Goal: Task Accomplishment & Management: Complete application form

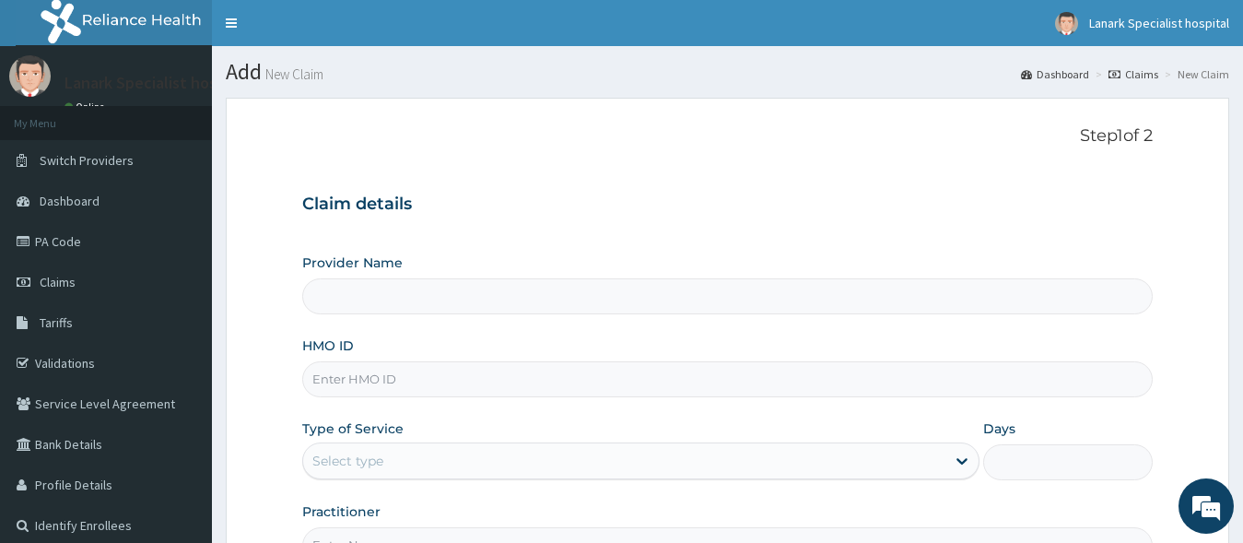
type input "Lanark Specialist Hospital"
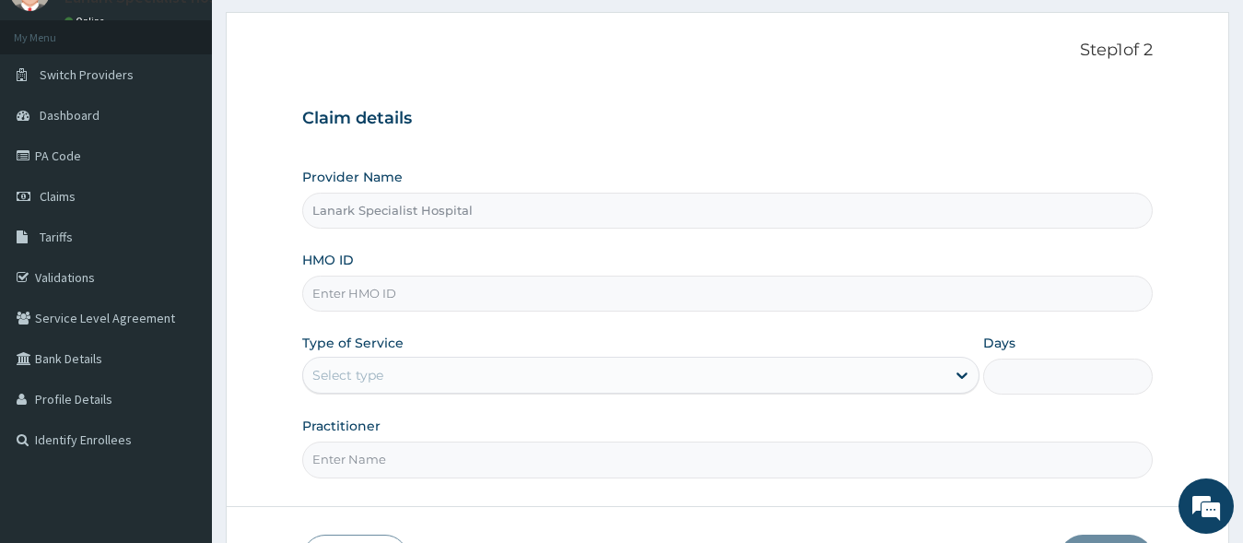
scroll to position [94, 0]
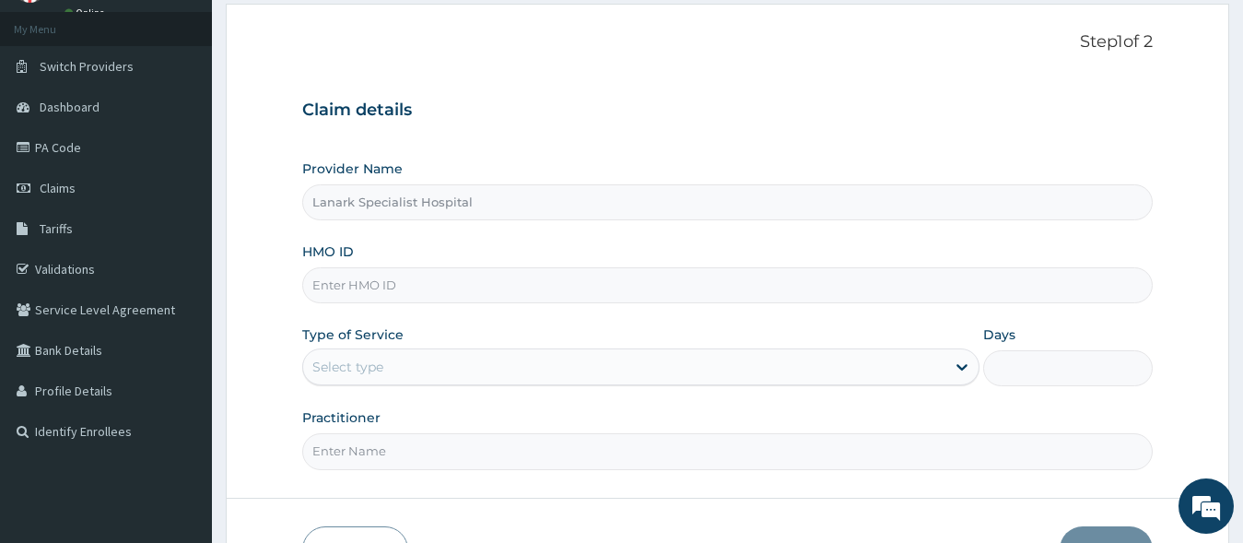
click at [406, 281] on input "HMO ID" at bounding box center [727, 285] width 851 height 36
click at [357, 283] on input "HMO ID" at bounding box center [727, 285] width 851 height 36
type input "b"
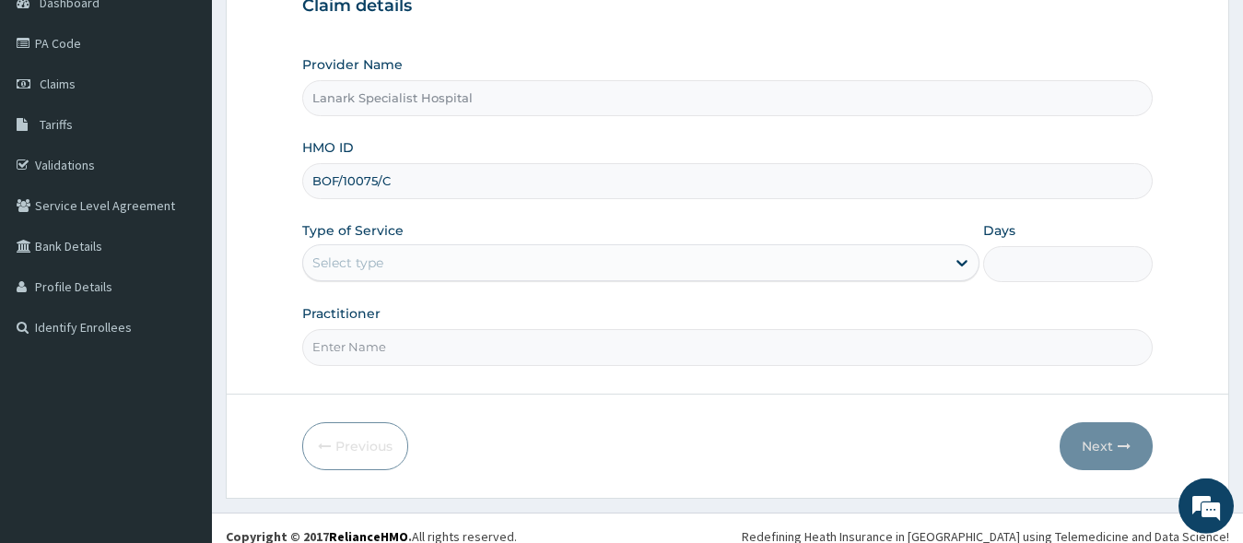
scroll to position [215, 0]
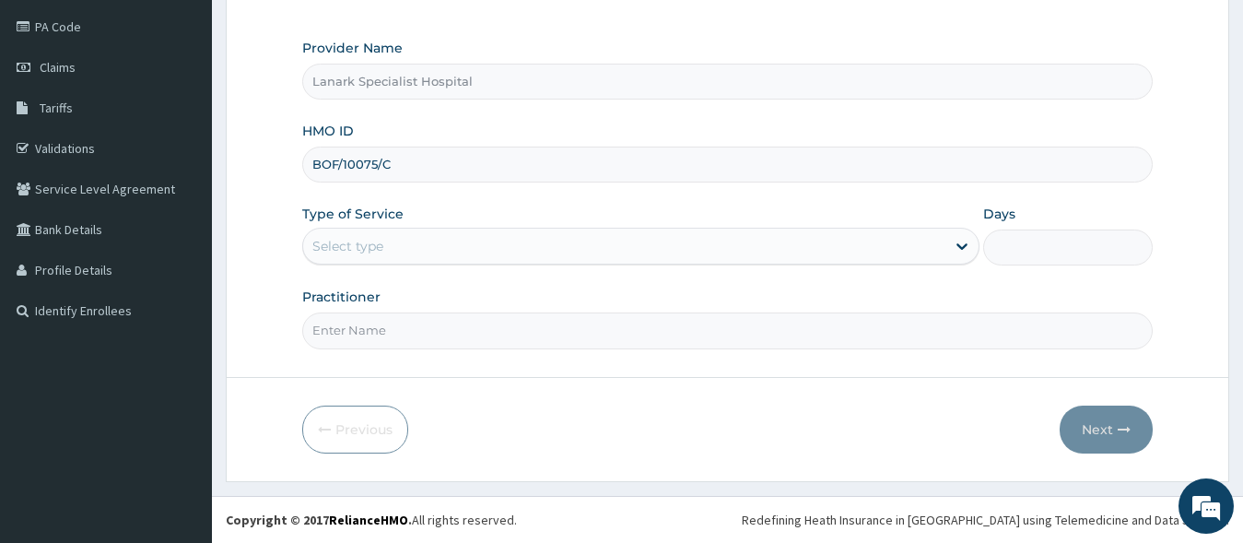
type input "BOF/10075/C"
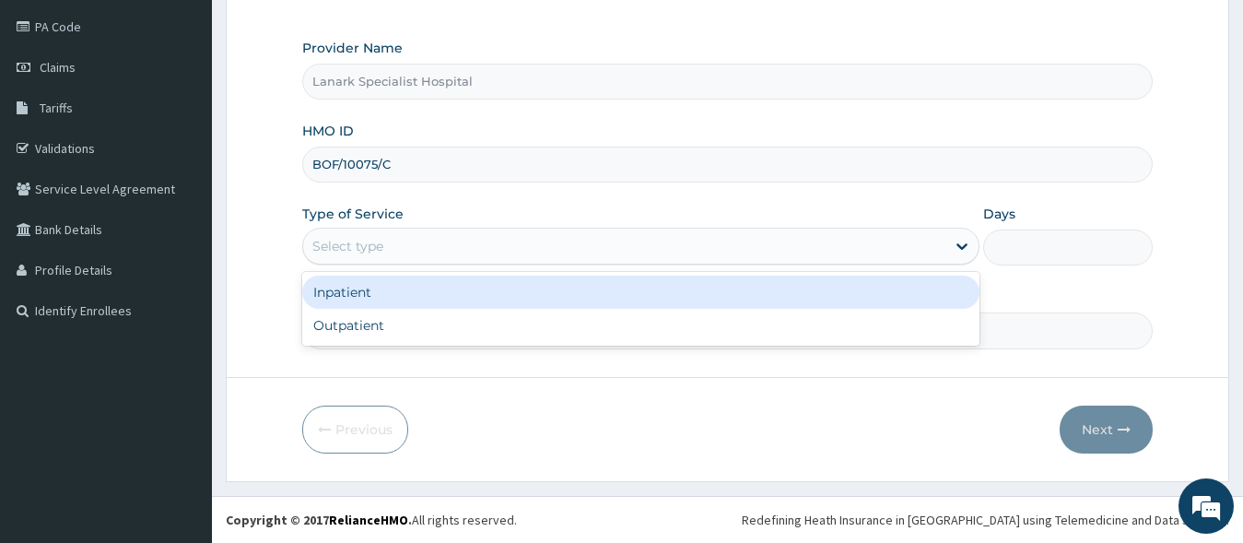
drag, startPoint x: 385, startPoint y: 252, endPoint x: 360, endPoint y: 321, distance: 72.6
click at [383, 255] on div "Select type" at bounding box center [624, 245] width 643 height 29
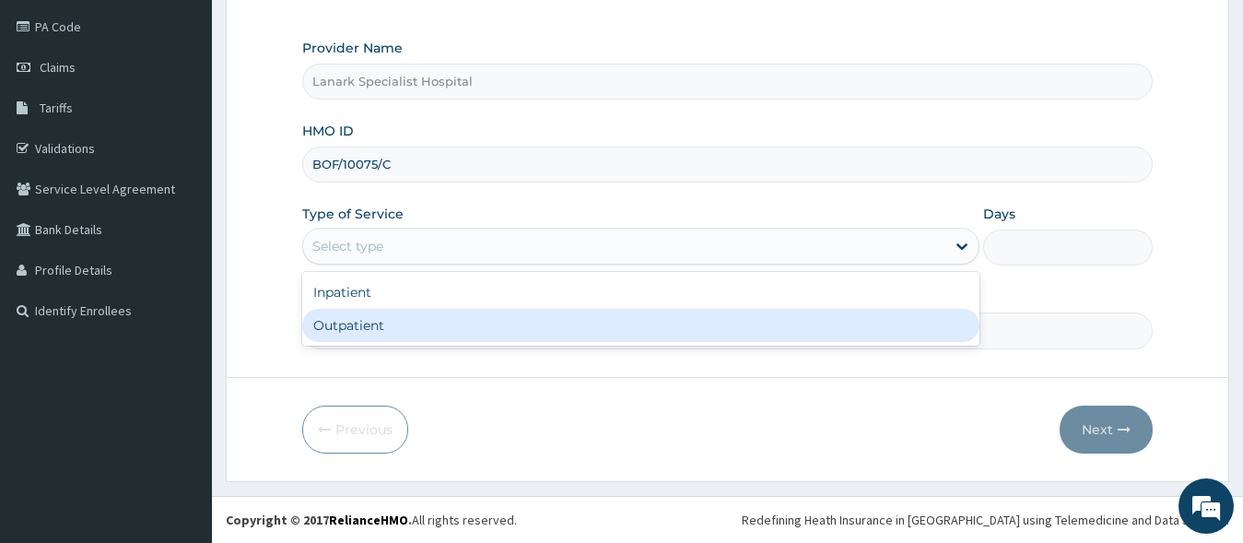
click at [359, 327] on div "Outpatient" at bounding box center [641, 325] width 678 height 33
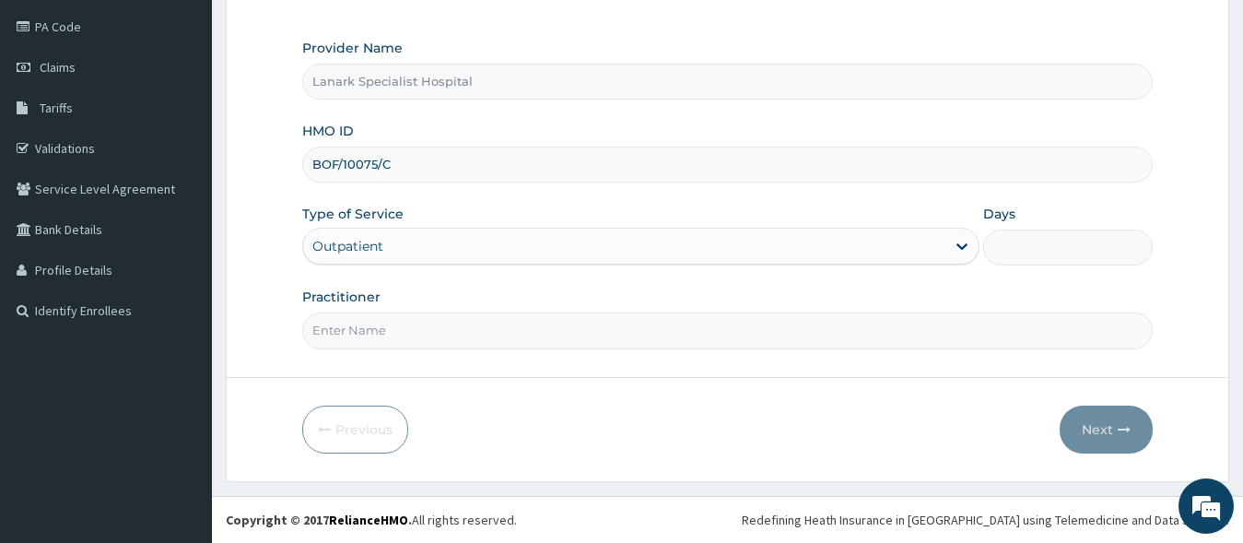
type input "1"
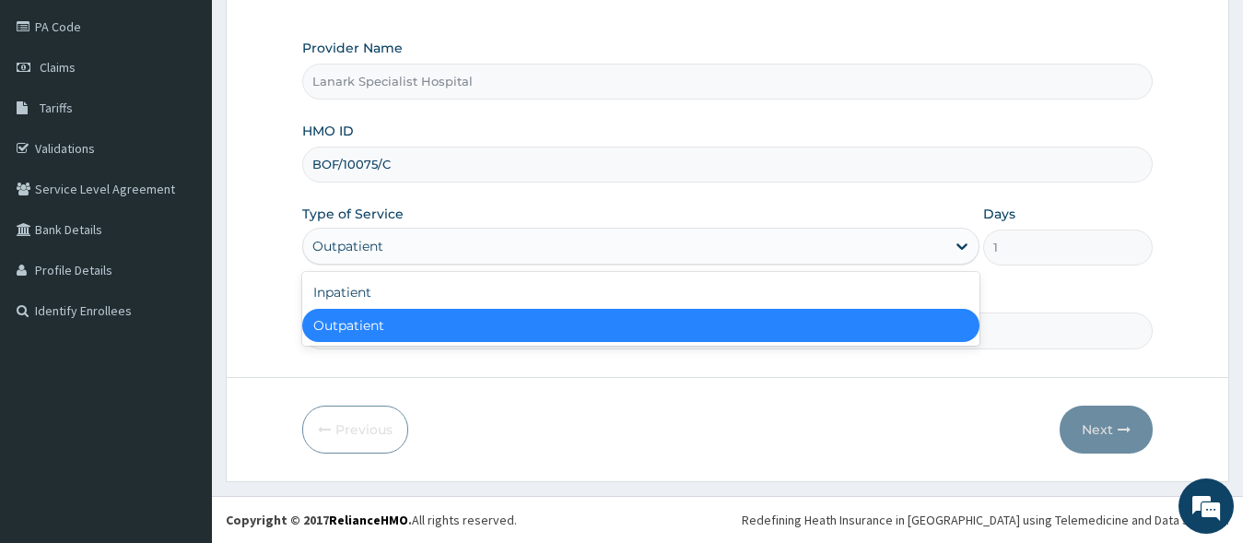
click at [358, 250] on div "Outpatient" at bounding box center [347, 246] width 71 height 18
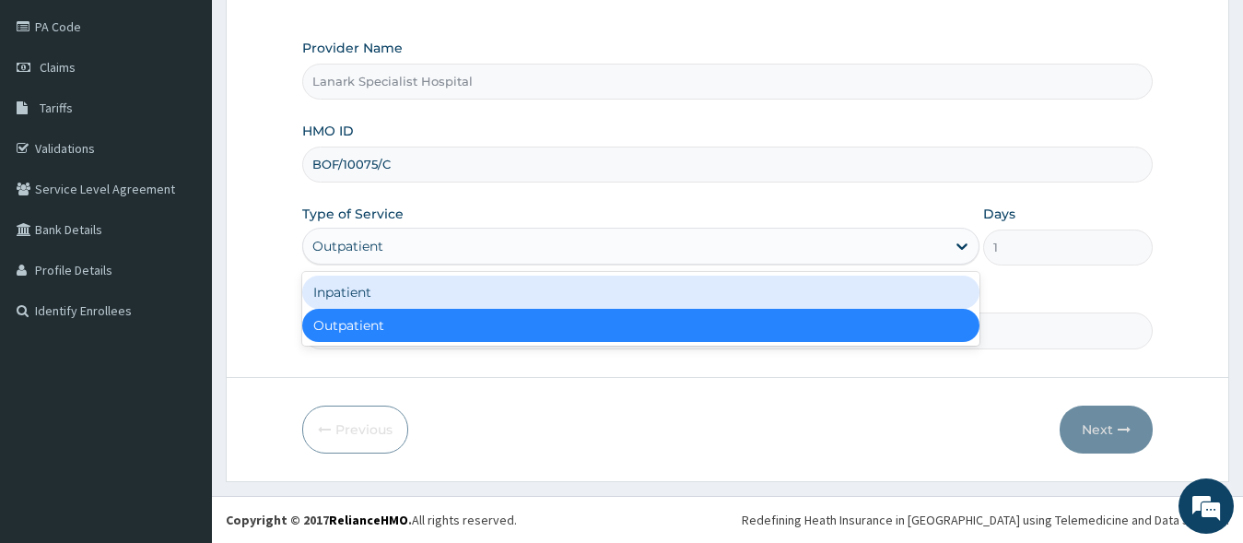
click at [346, 292] on div "Inpatient" at bounding box center [641, 291] width 678 height 33
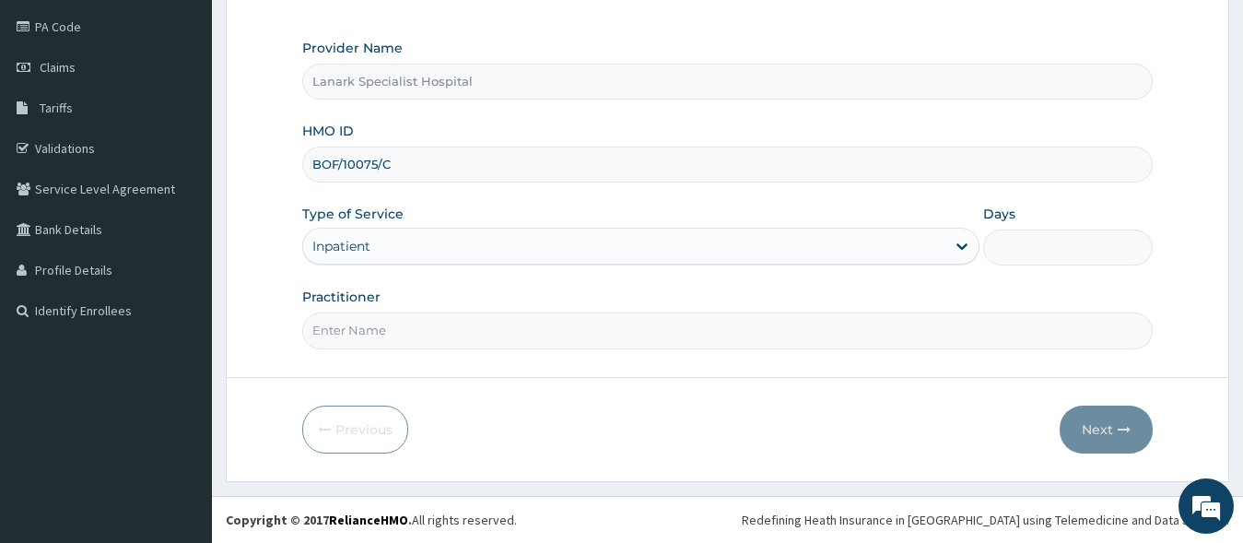
click at [1077, 251] on input "Days" at bounding box center [1068, 247] width 170 height 36
type input "2"
click at [468, 335] on input "Practitioner" at bounding box center [727, 330] width 851 height 36
type input "DR RICHARD"
click at [1106, 430] on button "Next" at bounding box center [1106, 429] width 93 height 48
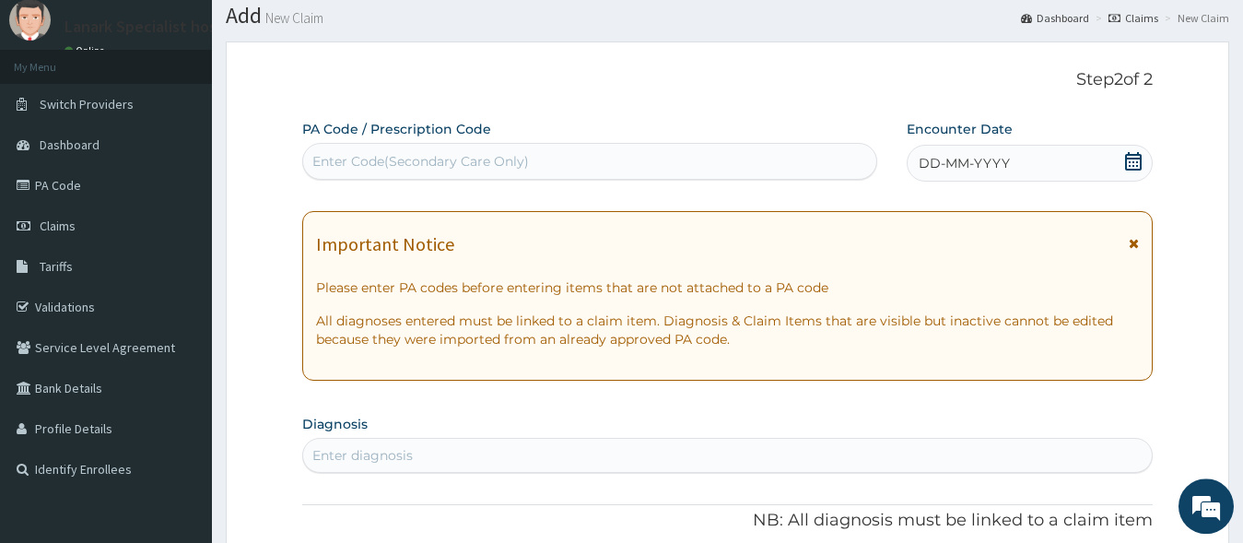
scroll to position [27, 0]
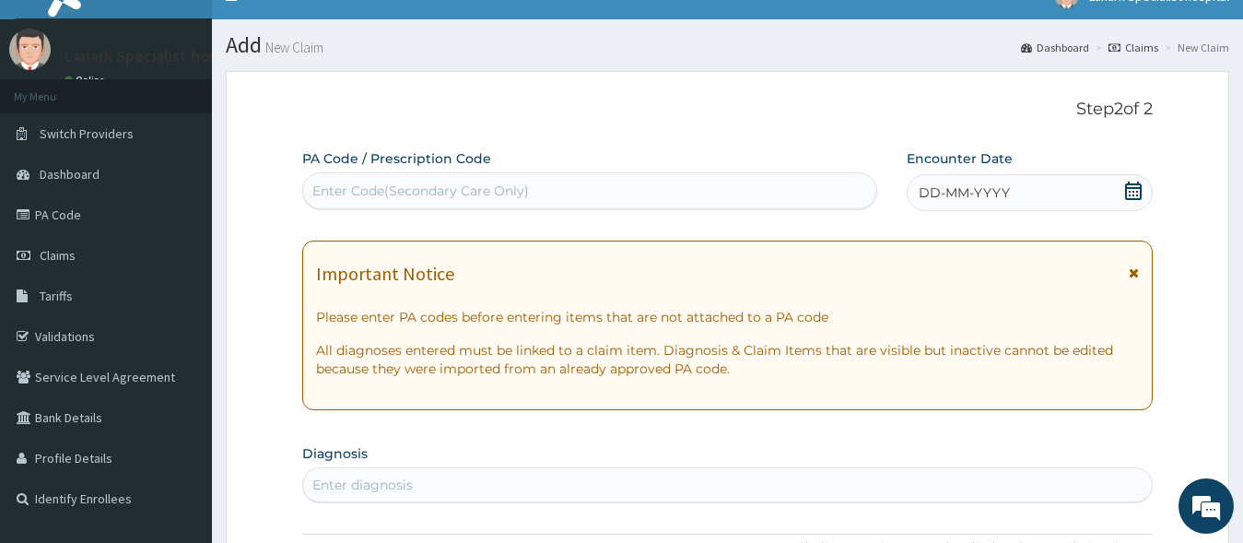
click at [487, 188] on div "Enter Code(Secondary Care Only)" at bounding box center [420, 191] width 217 height 18
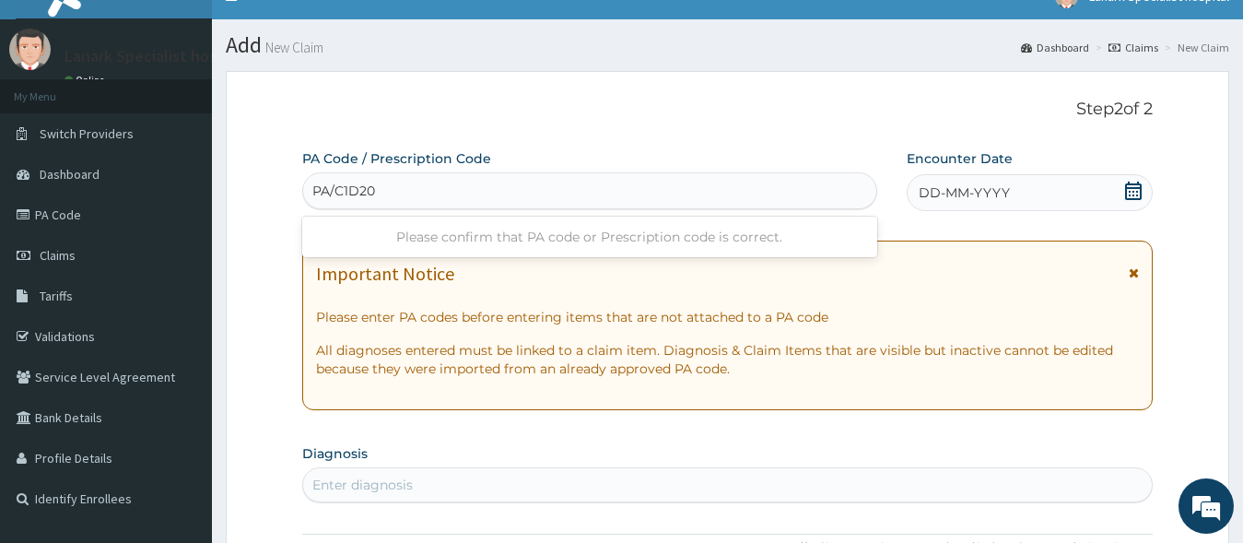
type input "PA/C1D20C"
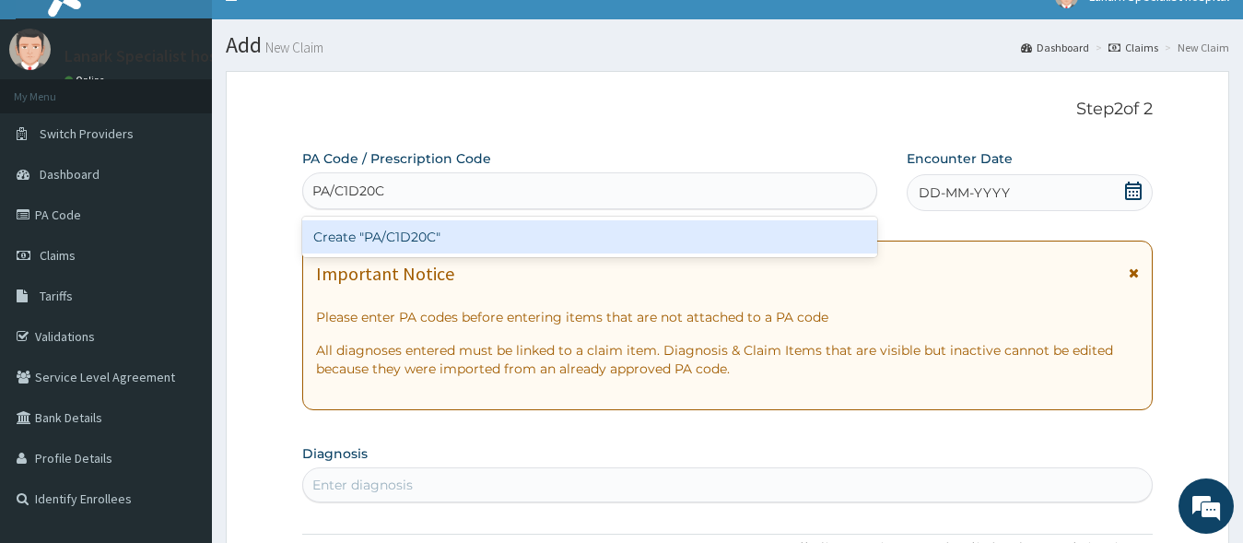
click at [489, 239] on div "Create "PA/C1D20C"" at bounding box center [589, 236] width 575 height 33
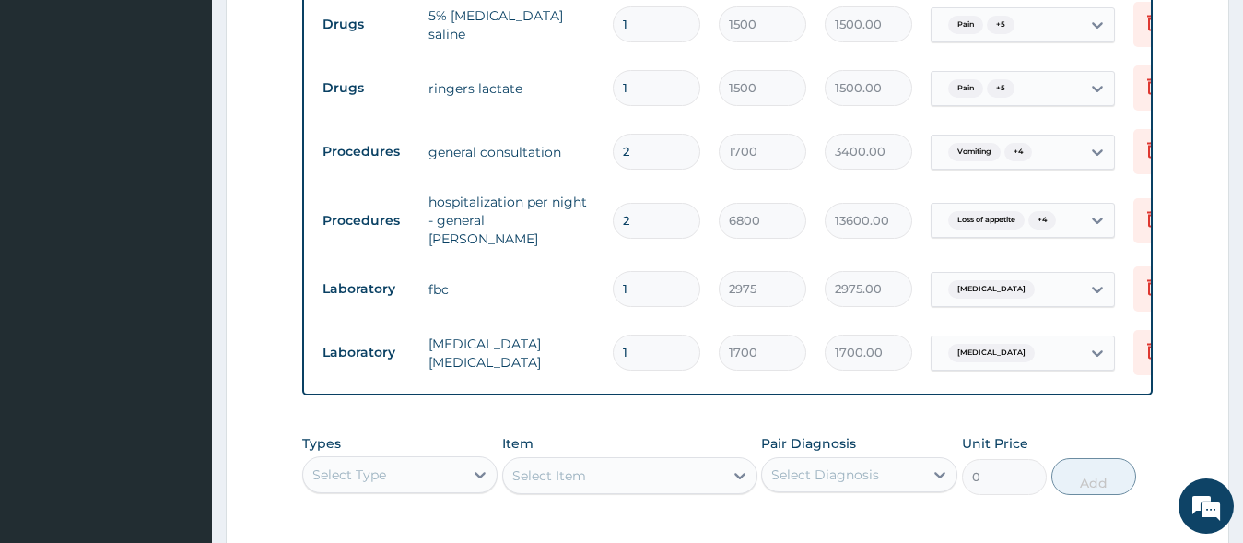
scroll to position [1413, 0]
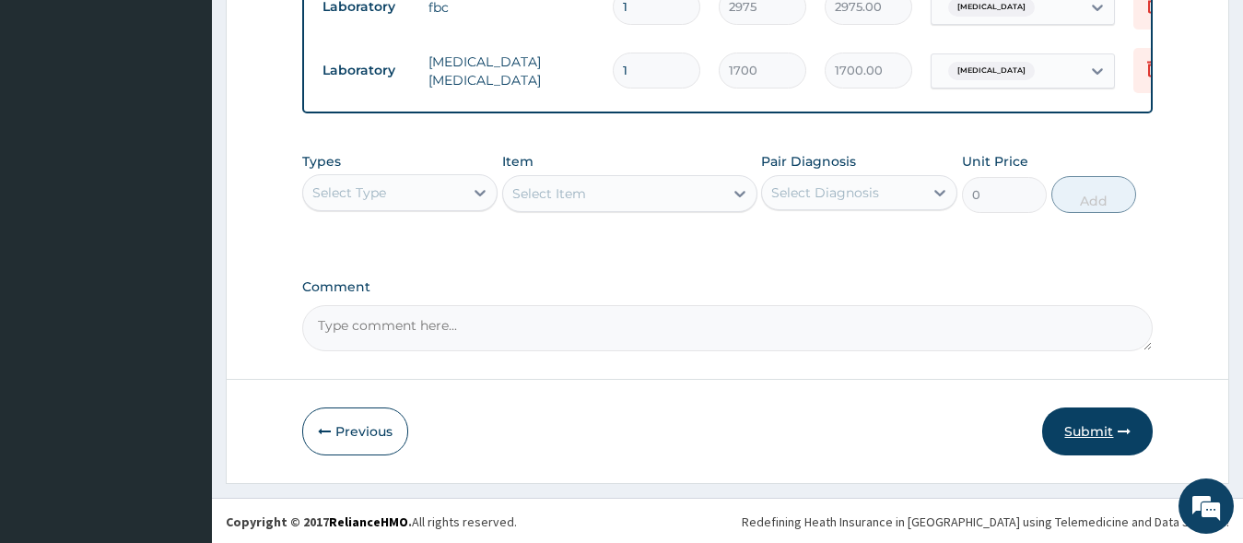
click at [1085, 430] on button "Submit" at bounding box center [1097, 431] width 111 height 48
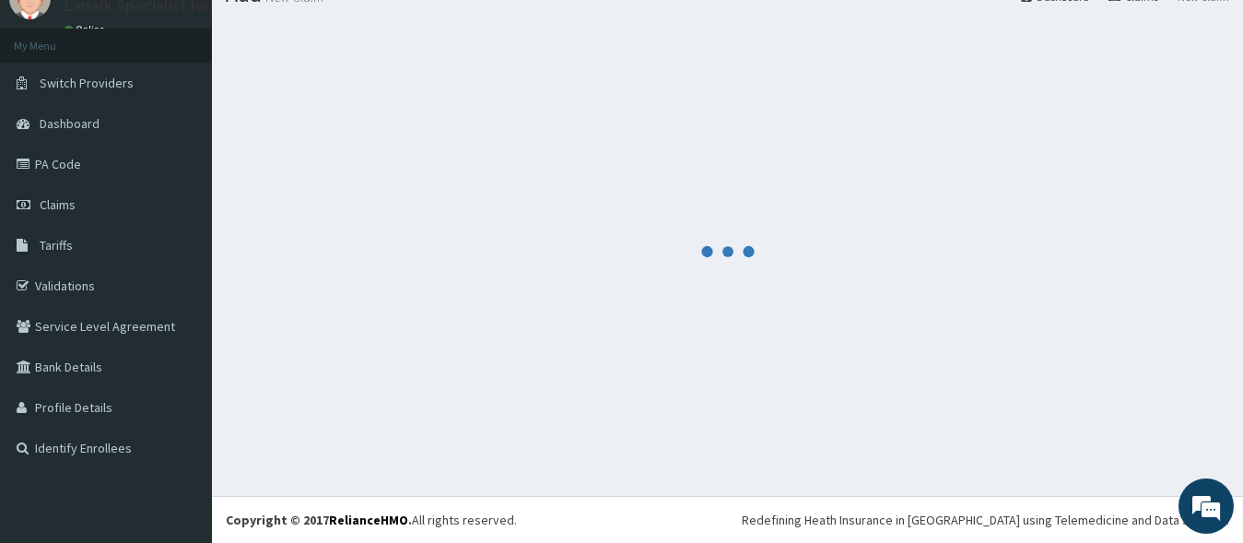
scroll to position [77, 0]
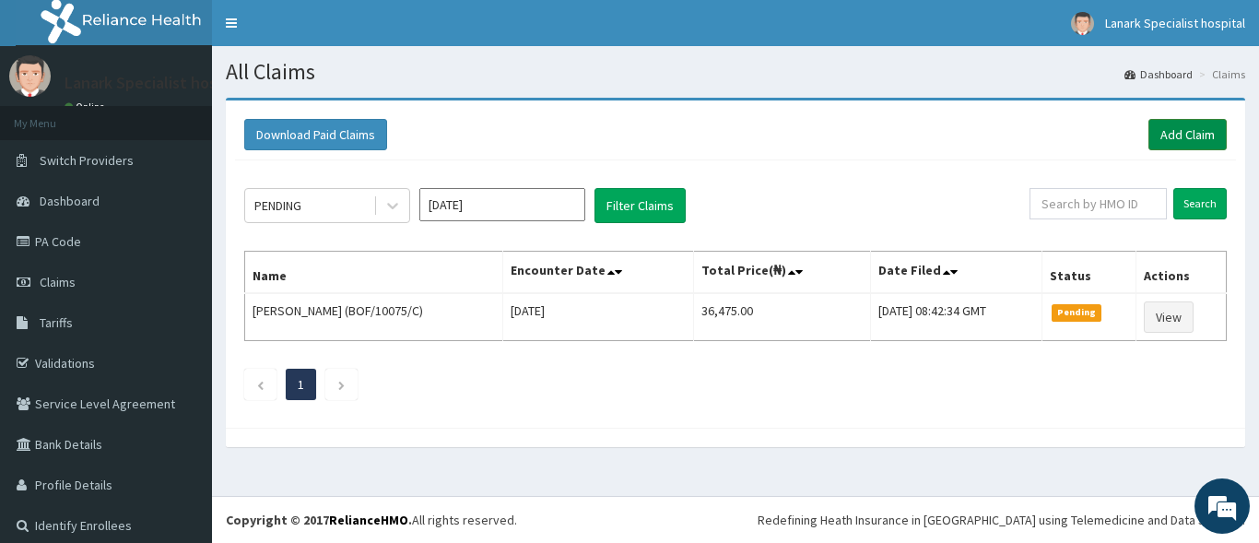
click at [1180, 135] on link "Add Claim" at bounding box center [1187, 134] width 78 height 31
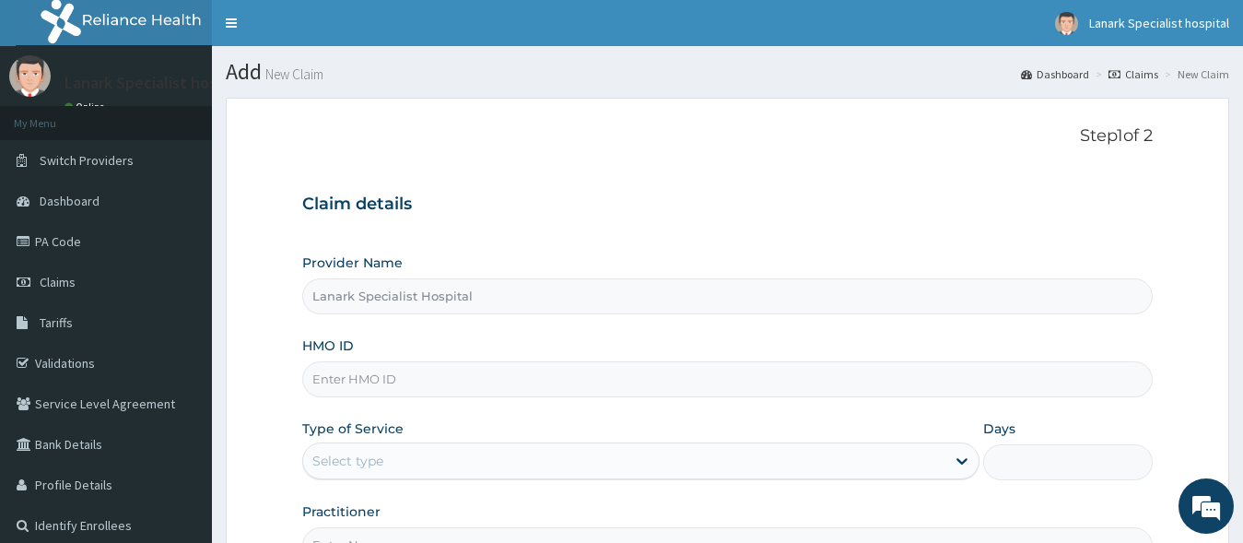
click at [345, 382] on input "HMO ID" at bounding box center [727, 379] width 851 height 36
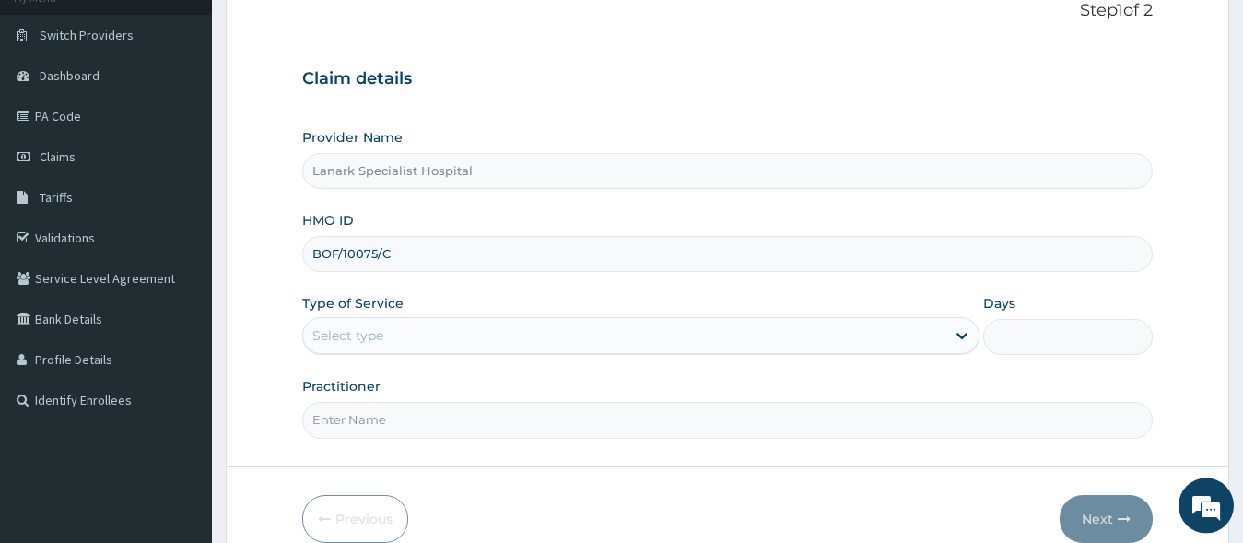
scroll to position [215, 0]
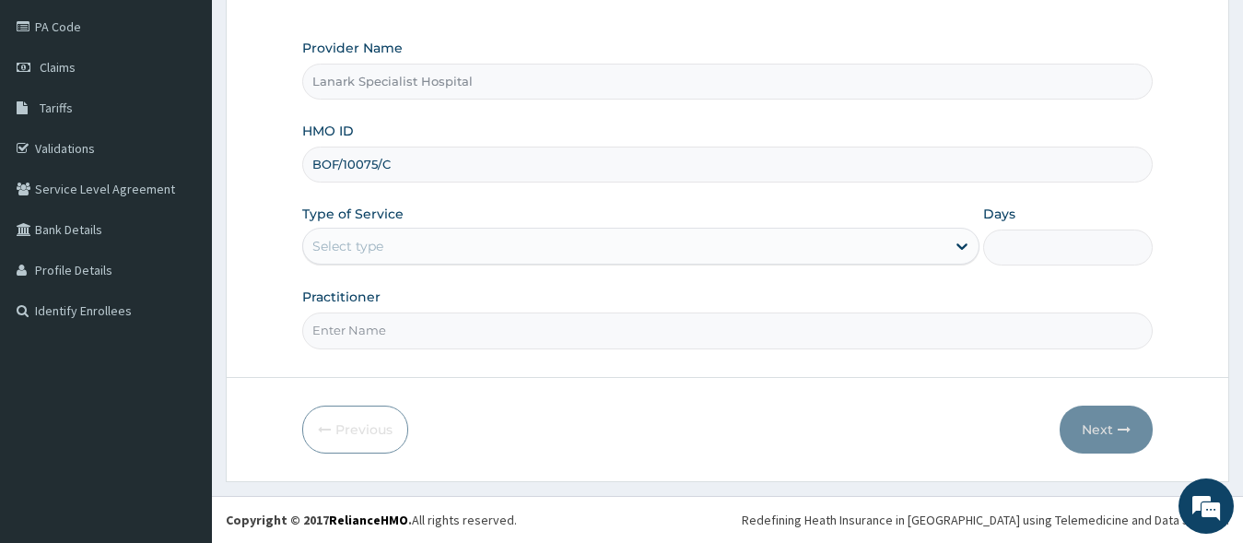
type input "BOF/10075/C"
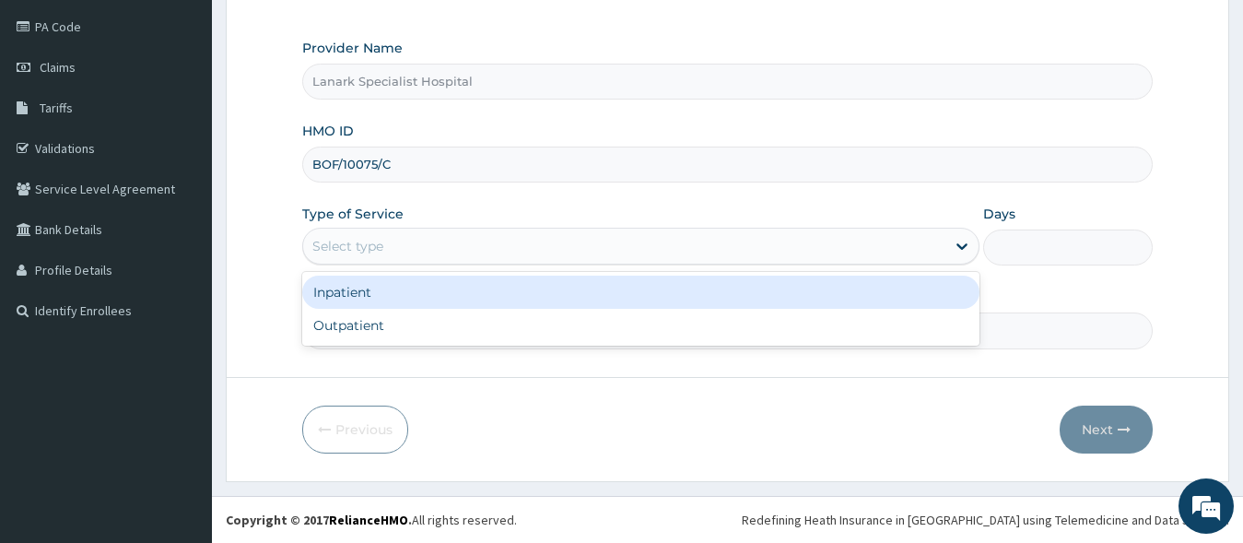
click at [364, 233] on div "Select type" at bounding box center [624, 245] width 643 height 29
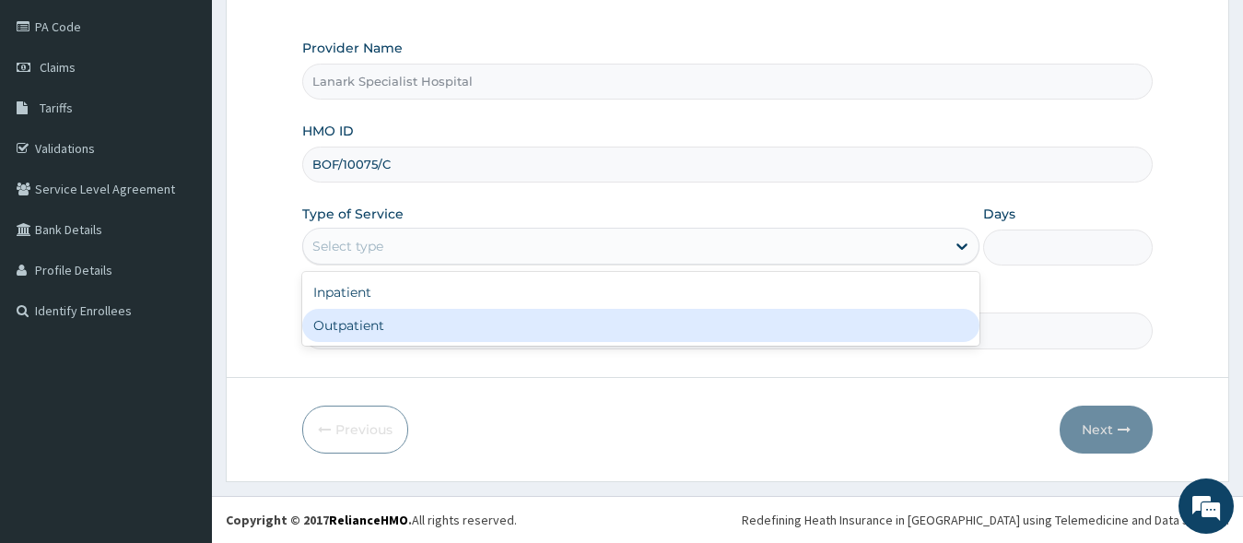
click at [345, 334] on div "Outpatient" at bounding box center [641, 325] width 678 height 33
type input "1"
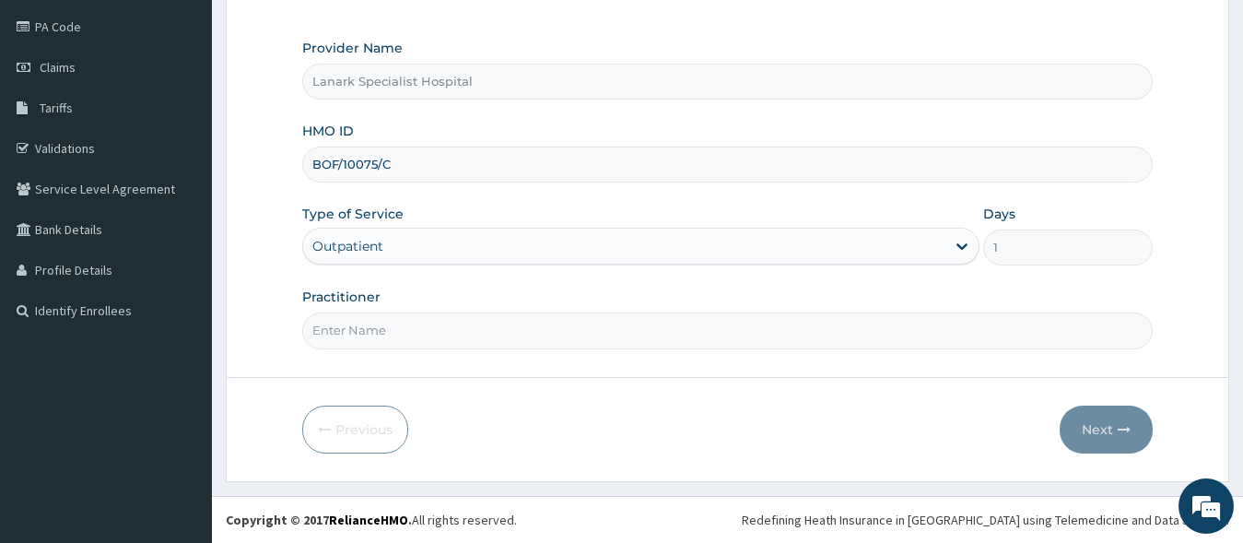
click at [430, 345] on input "Practitioner" at bounding box center [727, 330] width 851 height 36
type input "DR OYENIRAN"
click at [1092, 425] on button "Next" at bounding box center [1106, 429] width 93 height 48
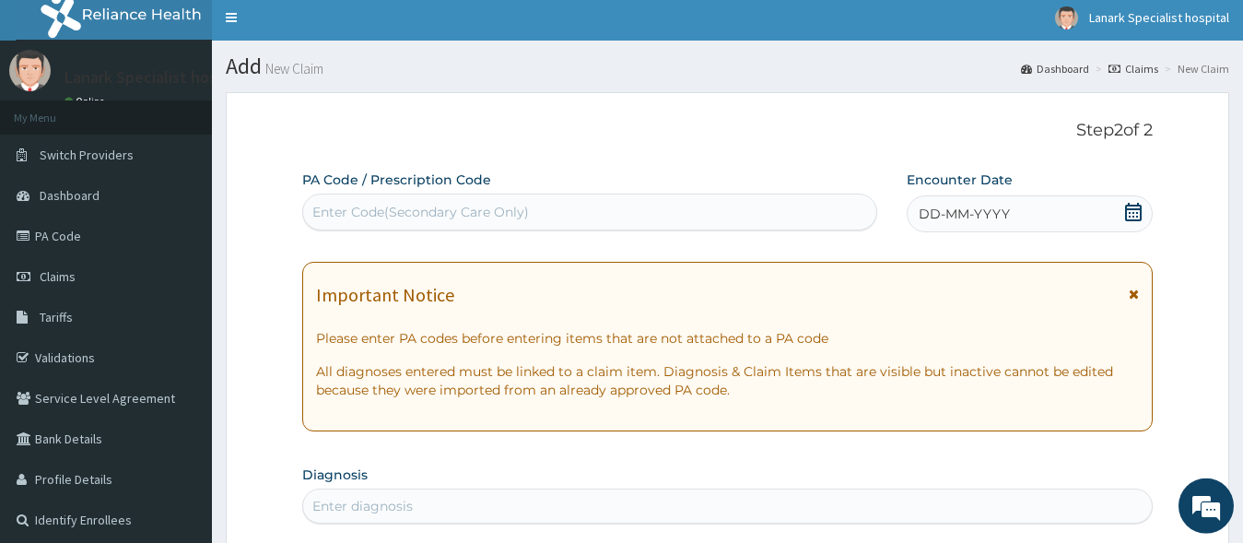
scroll to position [0, 0]
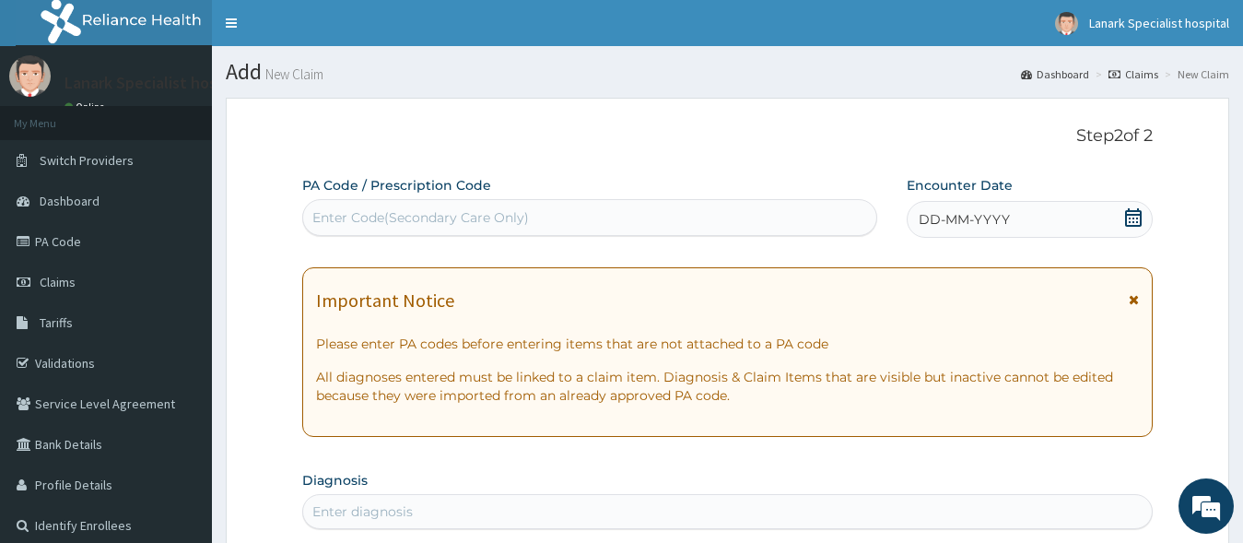
click at [1129, 220] on icon at bounding box center [1133, 217] width 18 height 18
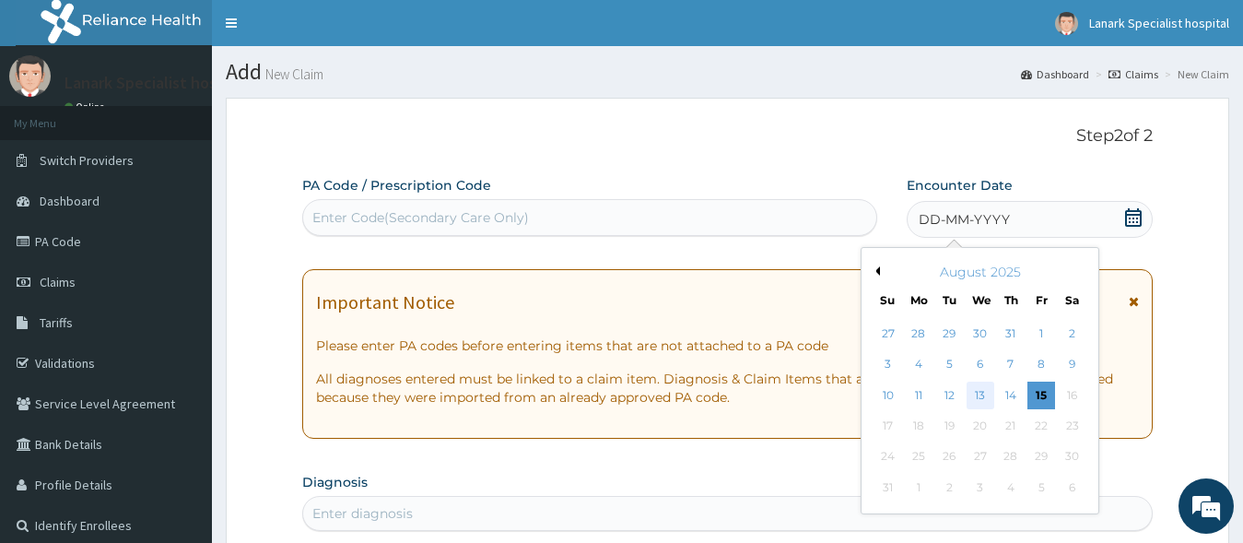
click at [989, 399] on div "13" at bounding box center [980, 395] width 28 height 28
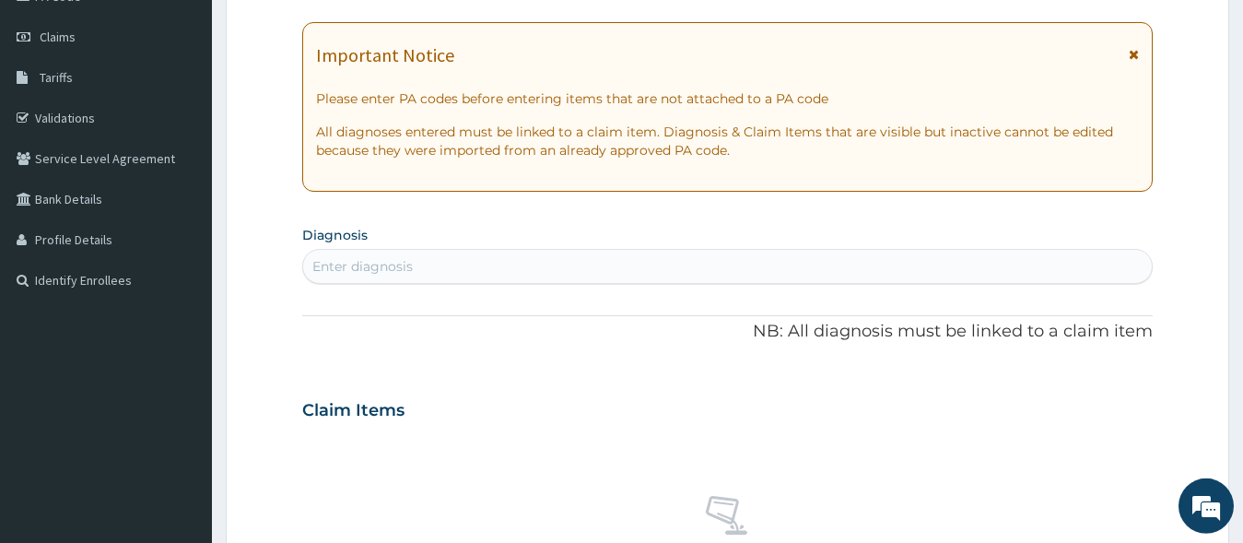
scroll to position [282, 0]
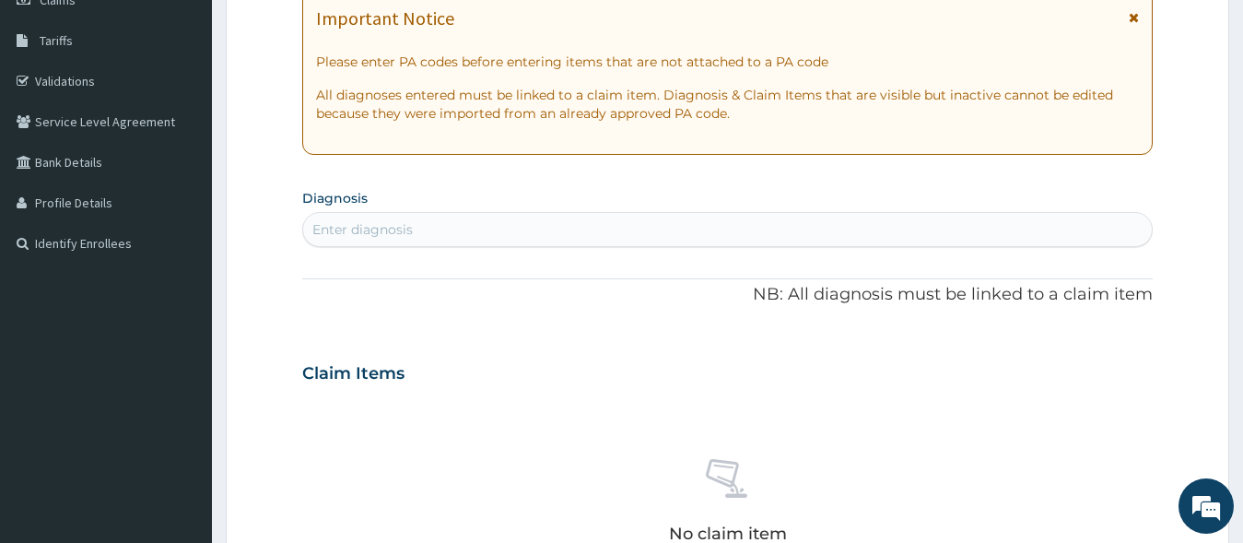
click at [537, 234] on div "Enter diagnosis" at bounding box center [728, 229] width 850 height 29
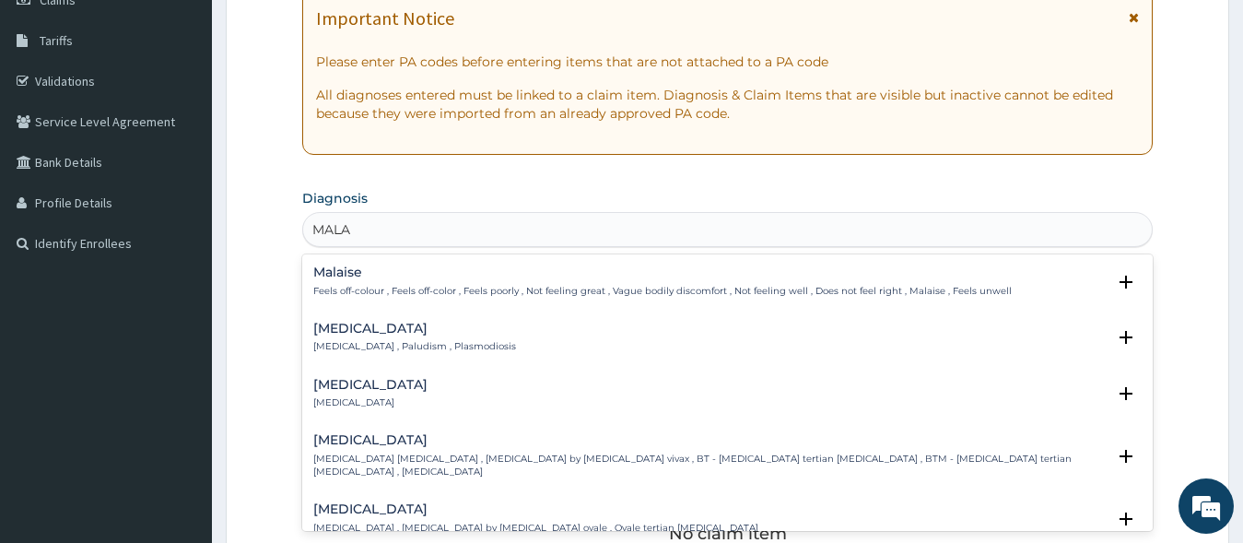
type input "MALAR"
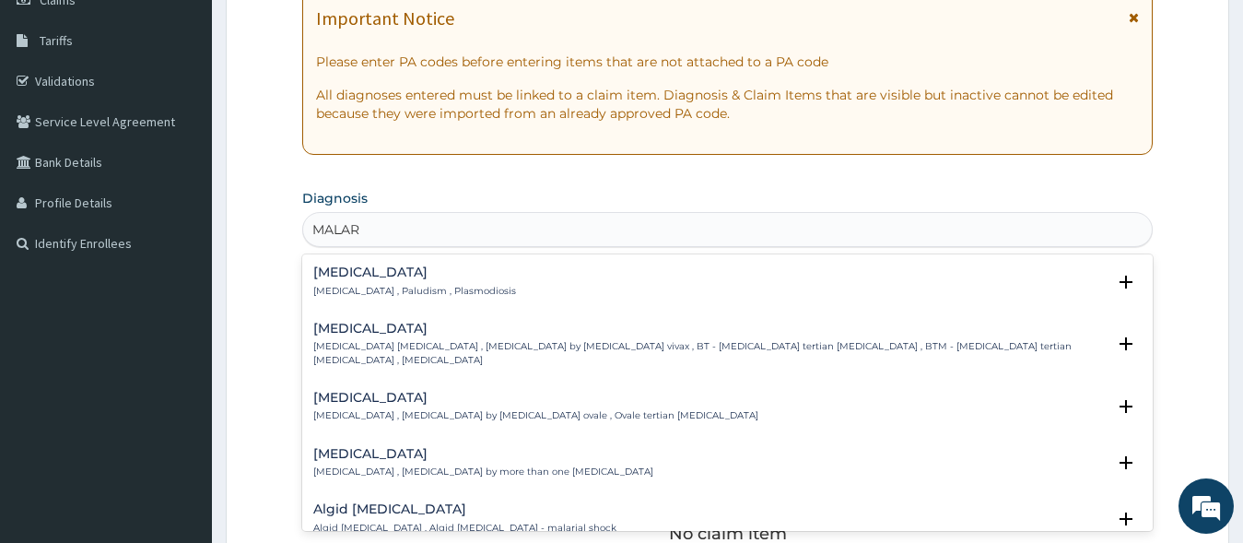
click at [349, 279] on h4 "Malaria" at bounding box center [414, 272] width 203 height 14
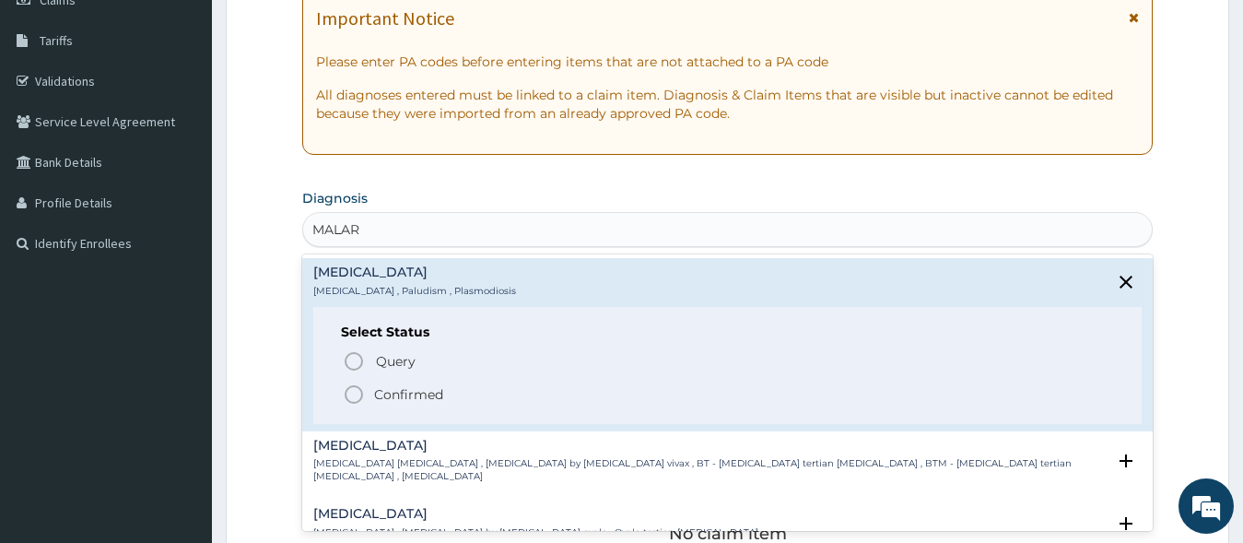
click at [347, 397] on icon "status option filled" at bounding box center [354, 394] width 22 height 22
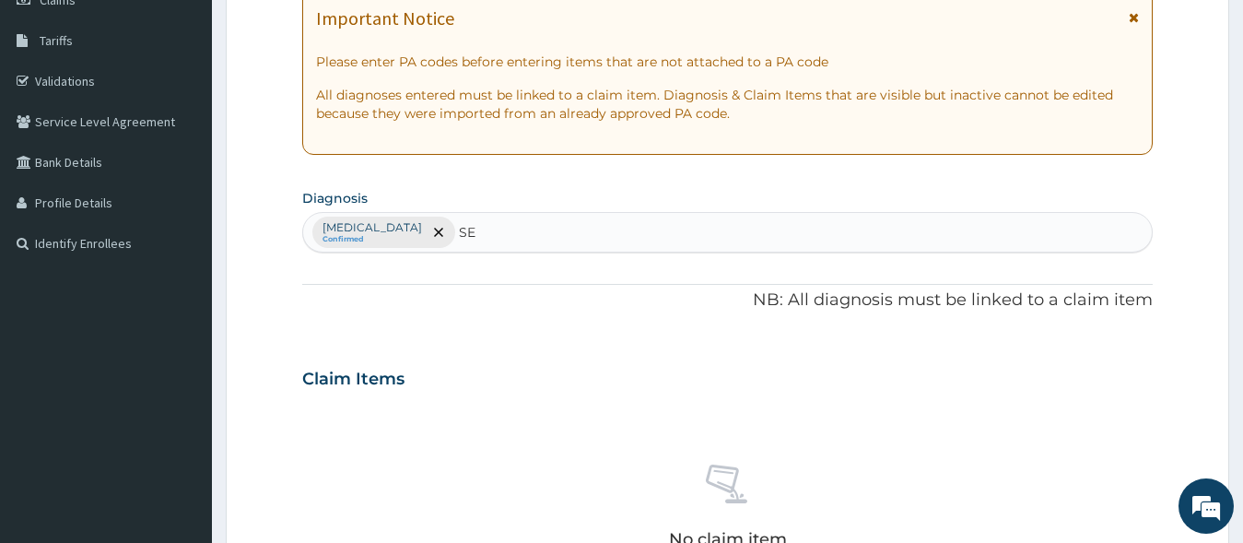
type input "SEP"
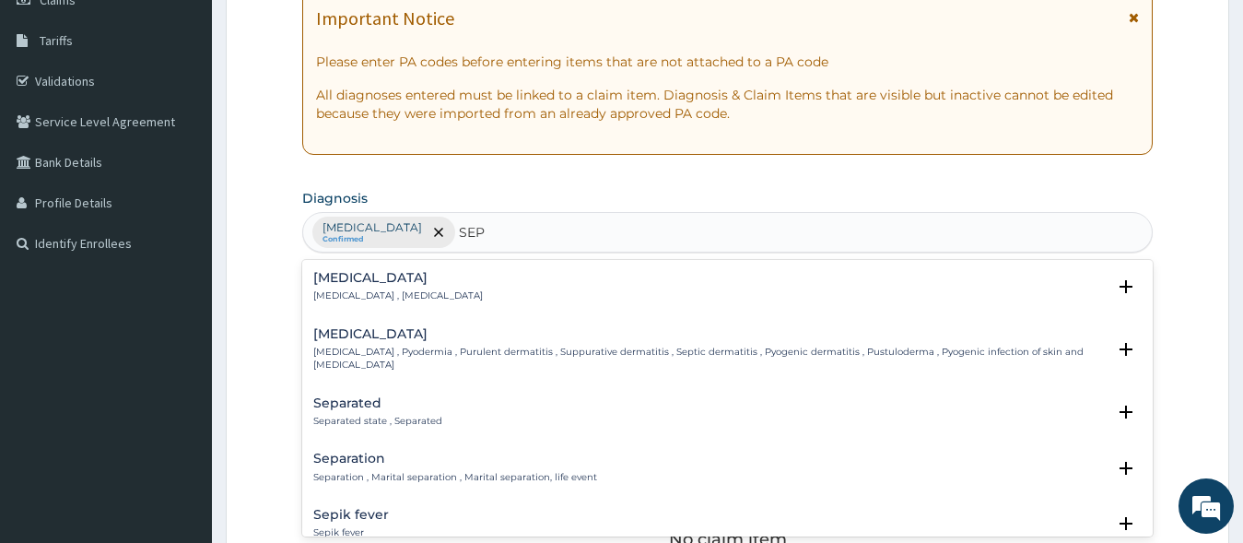
click at [344, 279] on h4 "Sepsis" at bounding box center [398, 278] width 170 height 14
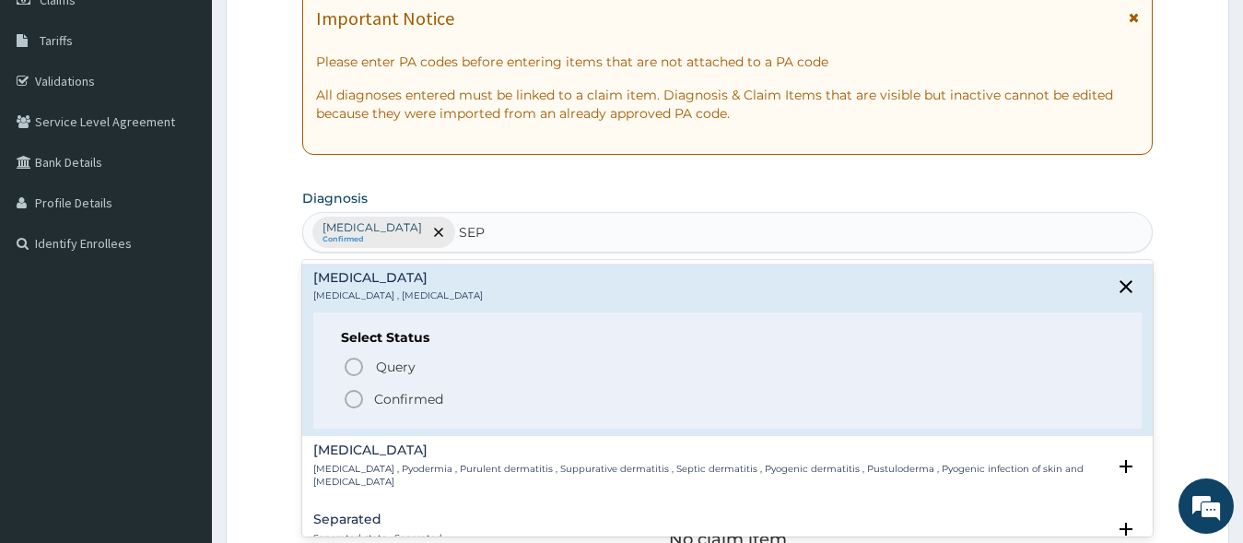
click at [348, 402] on icon "status option filled" at bounding box center [354, 399] width 22 height 22
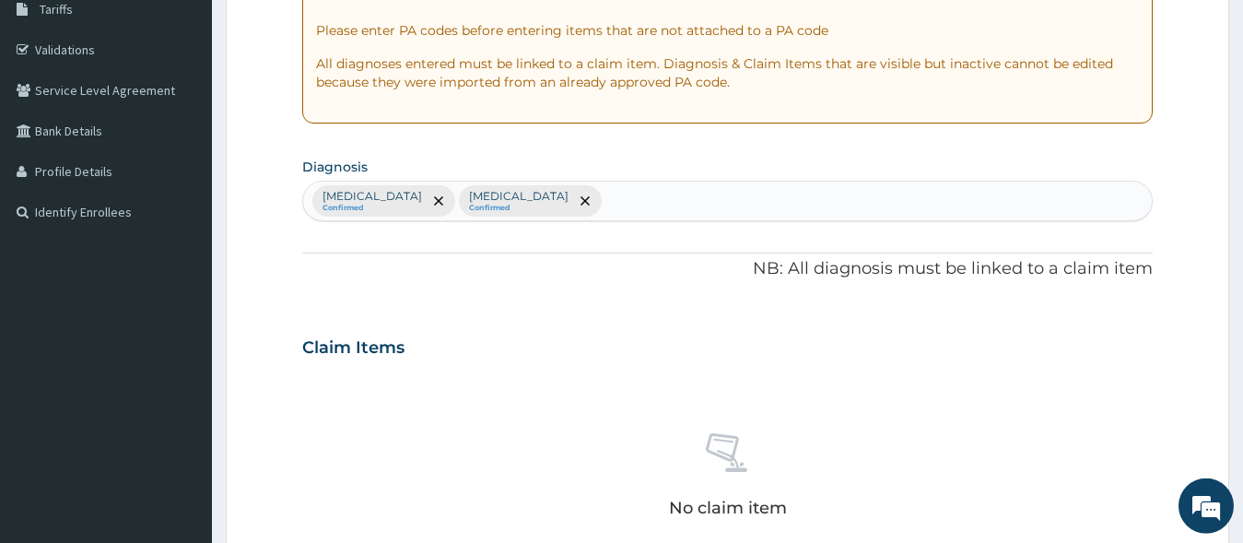
scroll to position [658, 0]
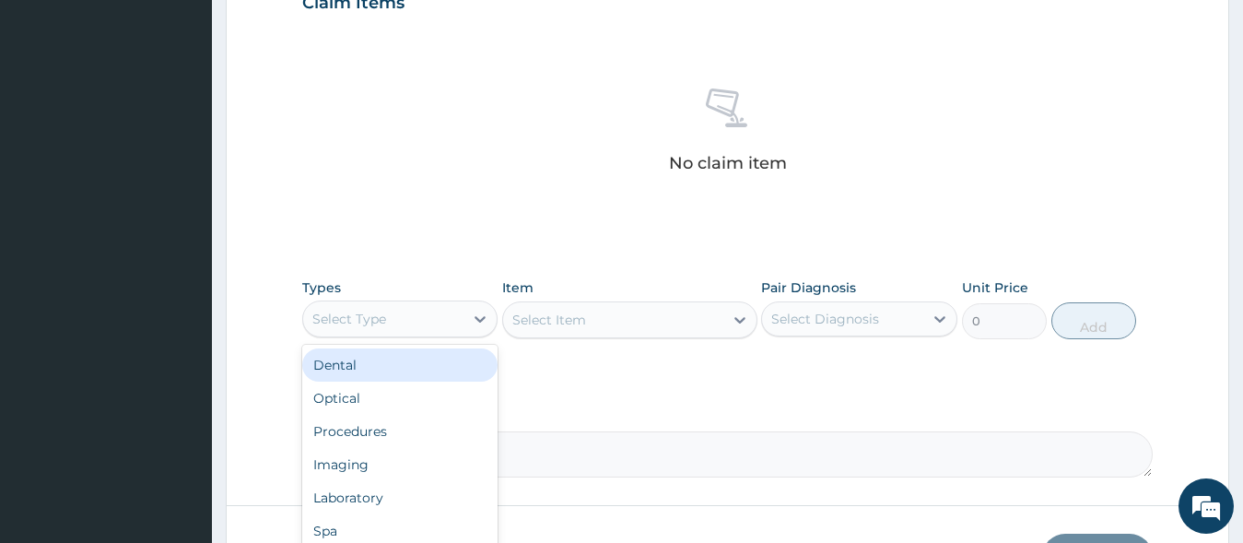
click at [416, 308] on div "Select Type" at bounding box center [383, 318] width 161 height 29
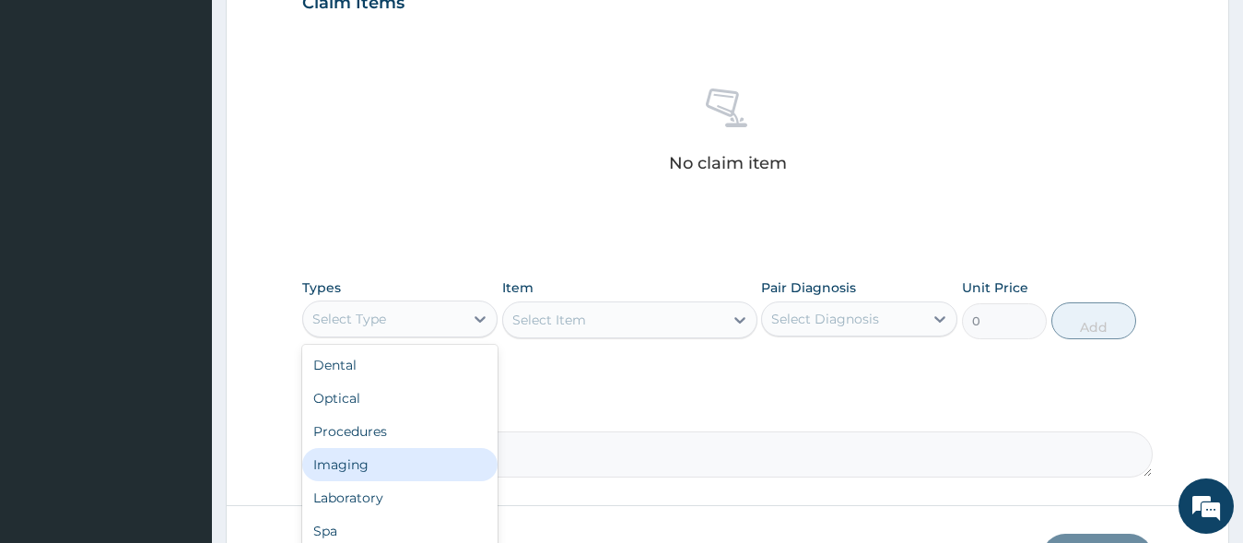
scroll to position [63, 0]
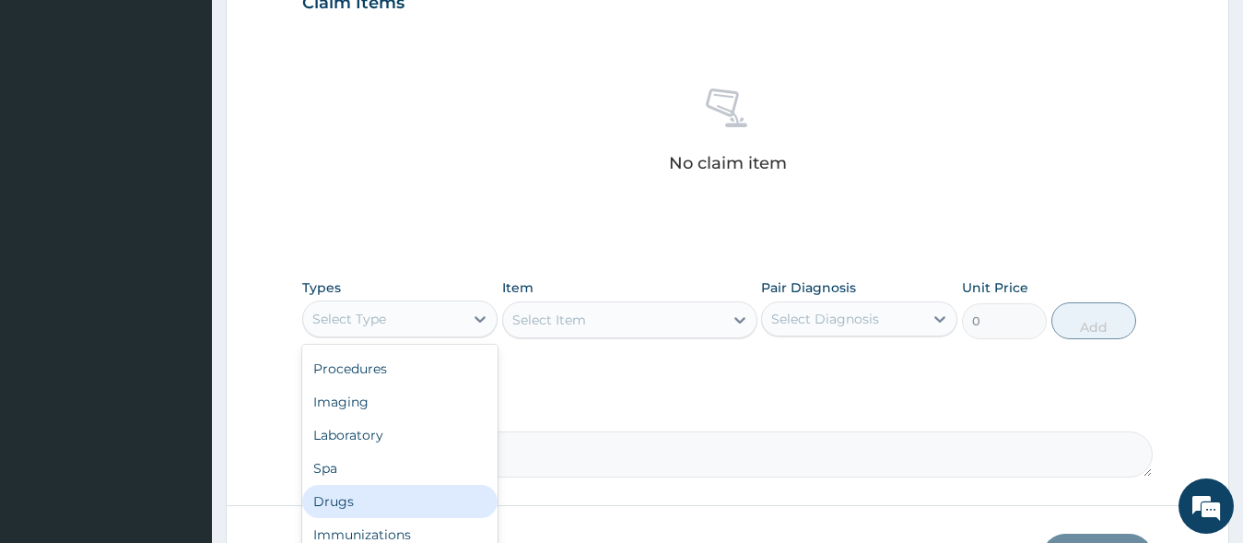
click at [349, 508] on div "Drugs" at bounding box center [400, 501] width 196 height 33
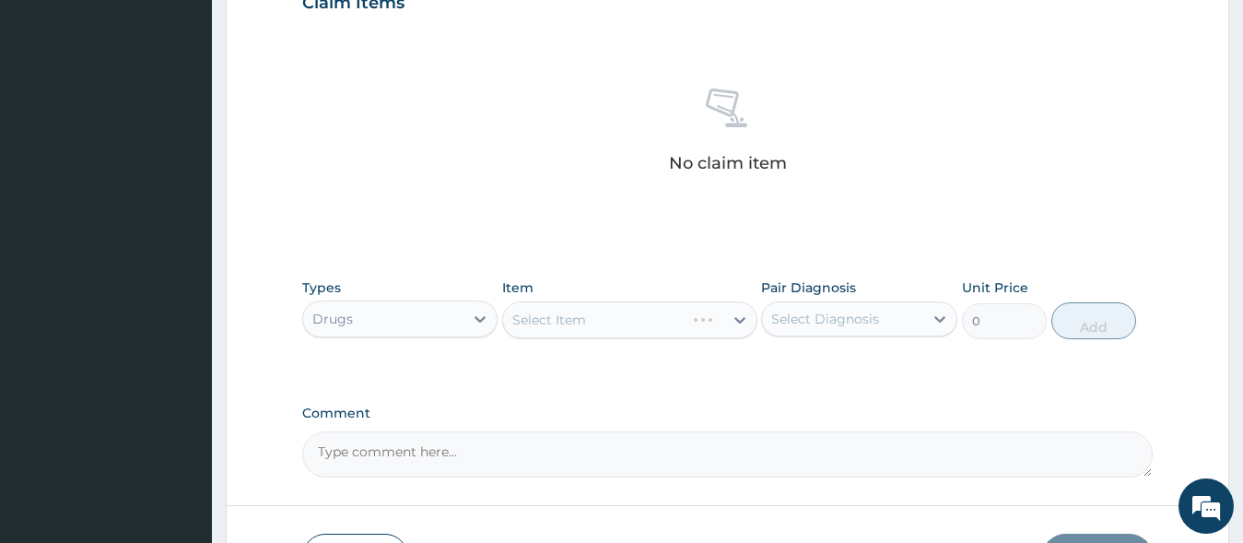
click at [560, 317] on div "Select Item" at bounding box center [629, 319] width 255 height 37
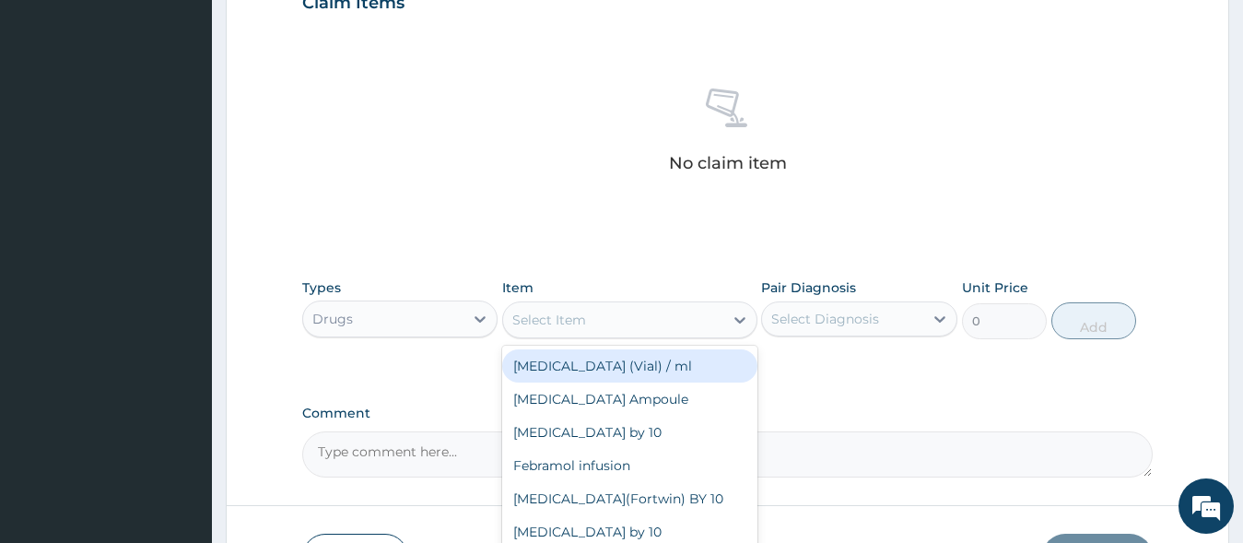
click at [560, 317] on div "Select Item" at bounding box center [549, 320] width 74 height 18
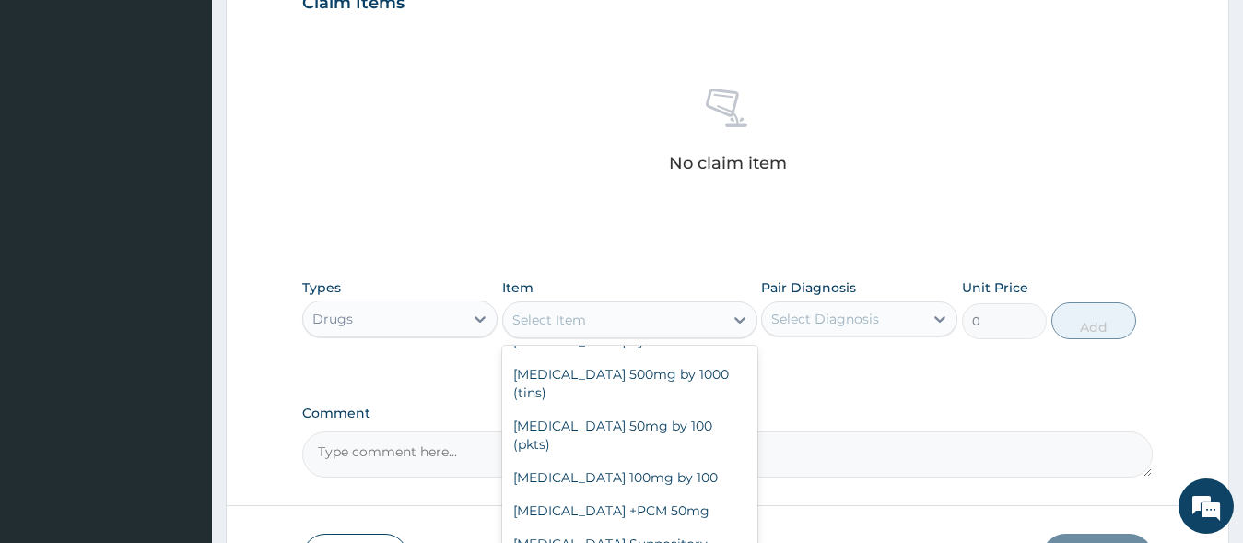
scroll to position [199, 0]
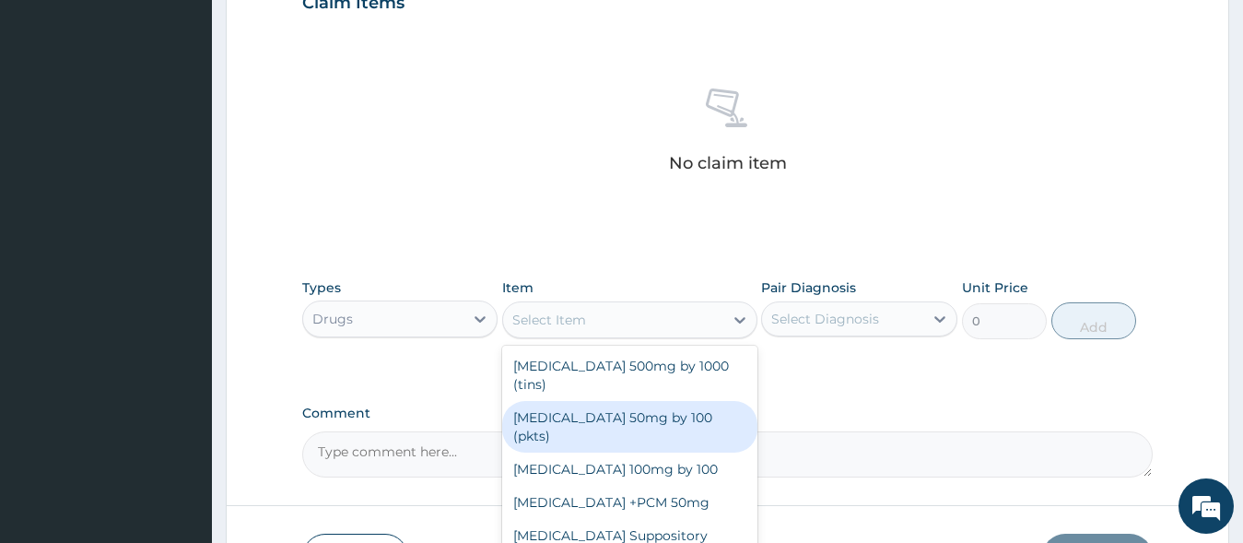
click at [621, 417] on div "Diclofenac 50mg by 100 (pkts)" at bounding box center [629, 427] width 255 height 52
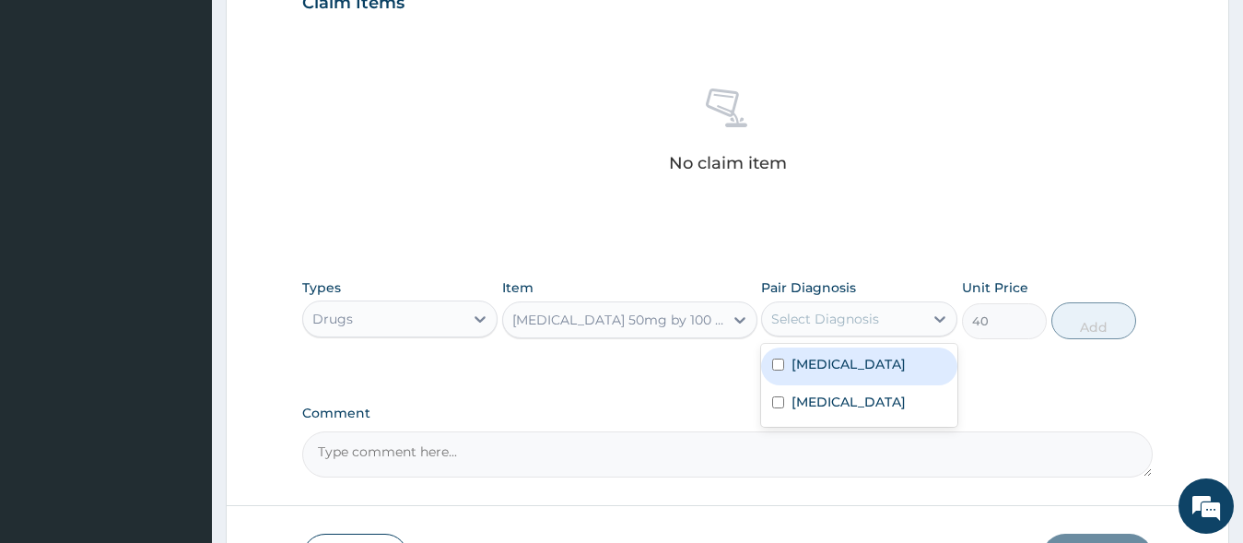
click at [842, 326] on div "Select Diagnosis" at bounding box center [825, 319] width 108 height 18
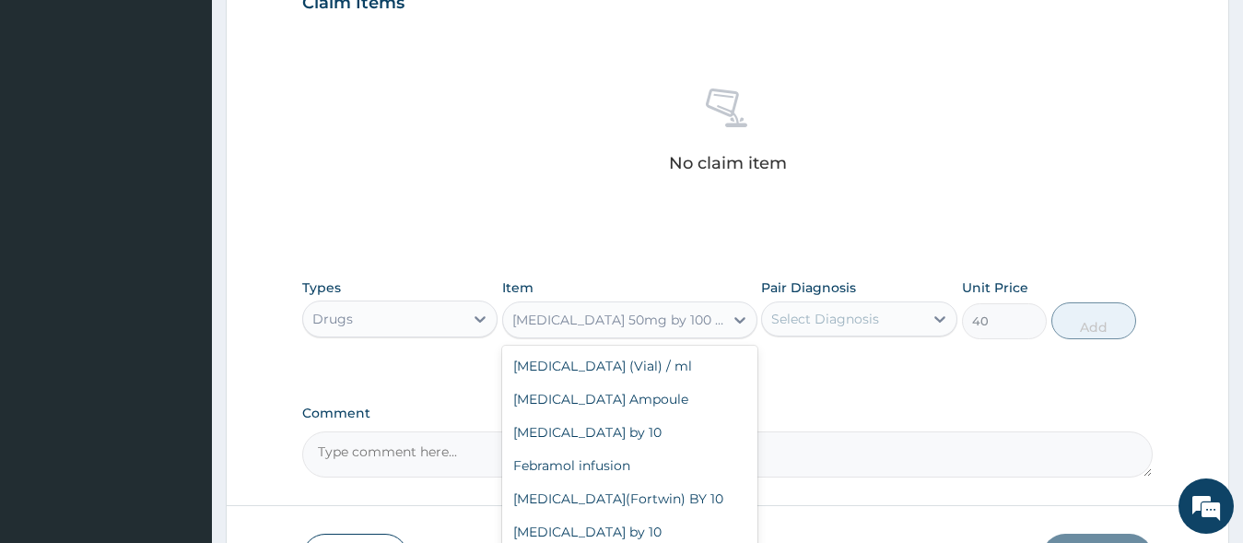
click at [578, 322] on div "Diclofenac 50mg by 100 (pkts)" at bounding box center [618, 320] width 213 height 18
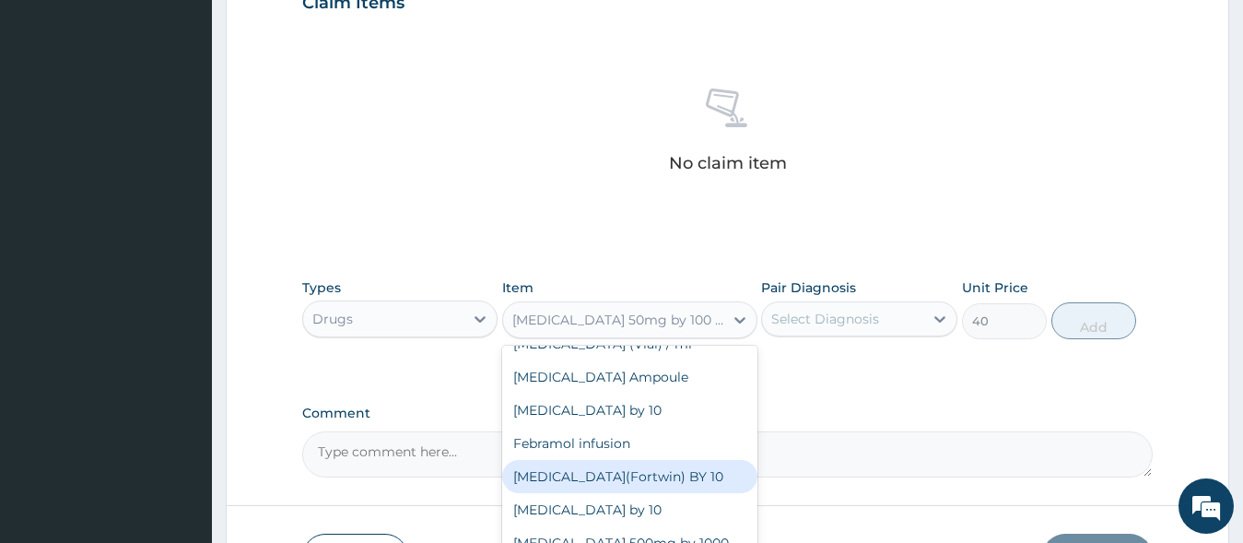
scroll to position [122, 0]
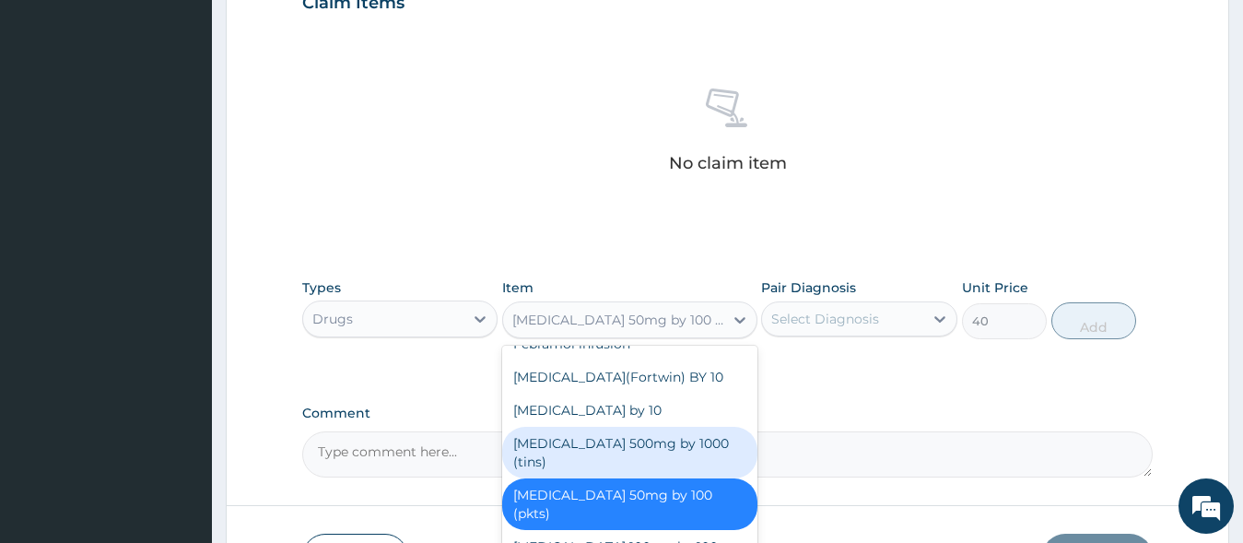
click at [627, 456] on div "Paracetamol 500mg by 1000 (tins)" at bounding box center [629, 453] width 255 height 52
type input "30"
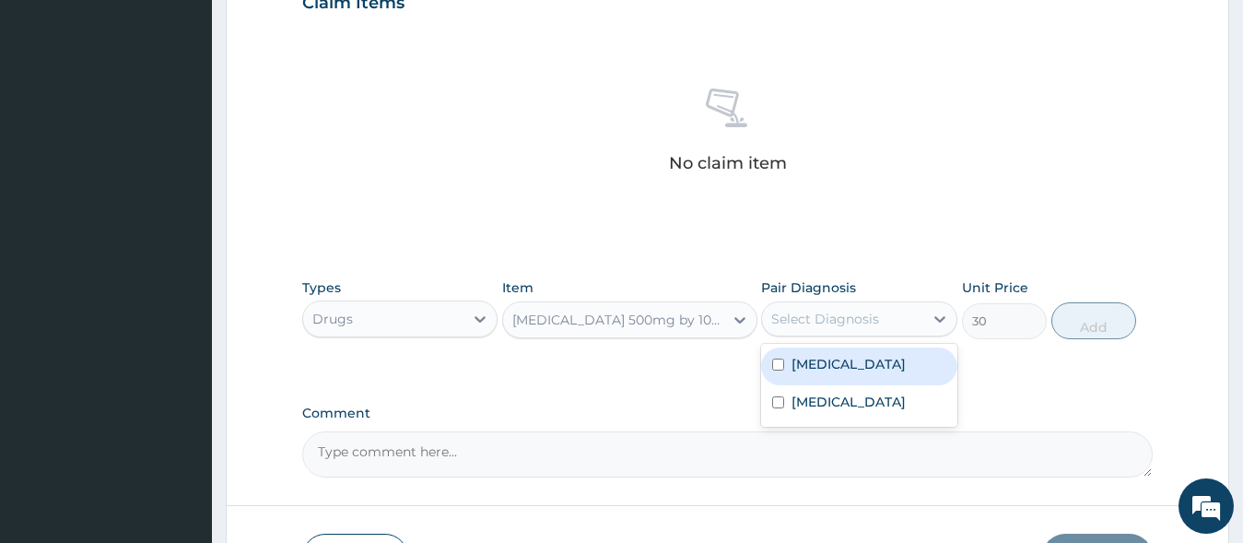
click at [833, 322] on div "Select Diagnosis" at bounding box center [825, 319] width 108 height 18
click at [835, 361] on label "Malaria" at bounding box center [848, 364] width 114 height 18
checkbox input "true"
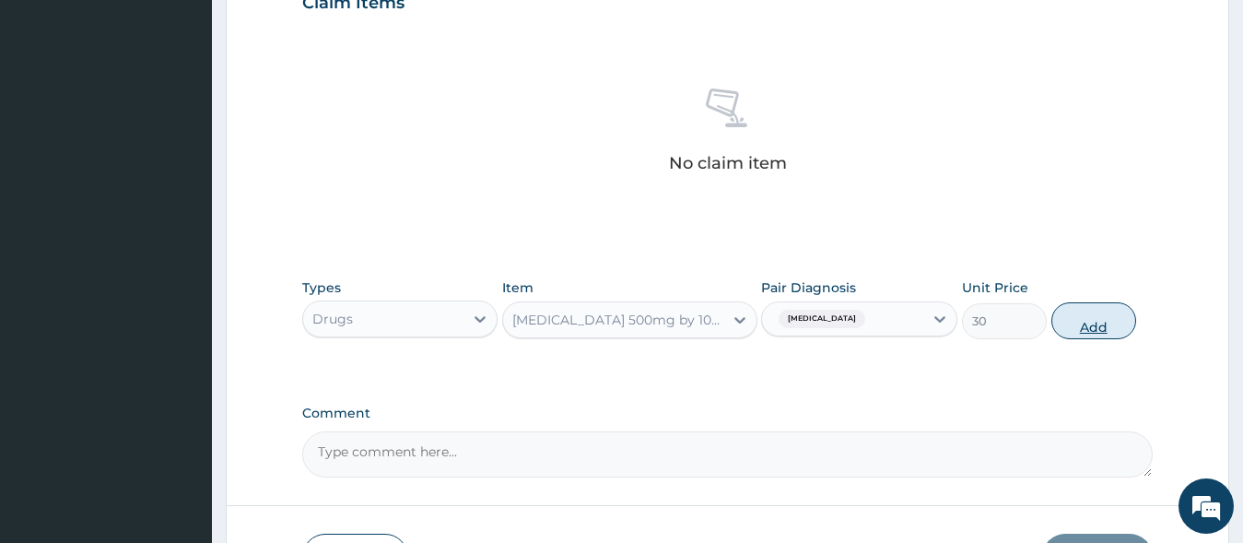
click at [1085, 316] on button "Add" at bounding box center [1093, 320] width 85 height 37
type input "0"
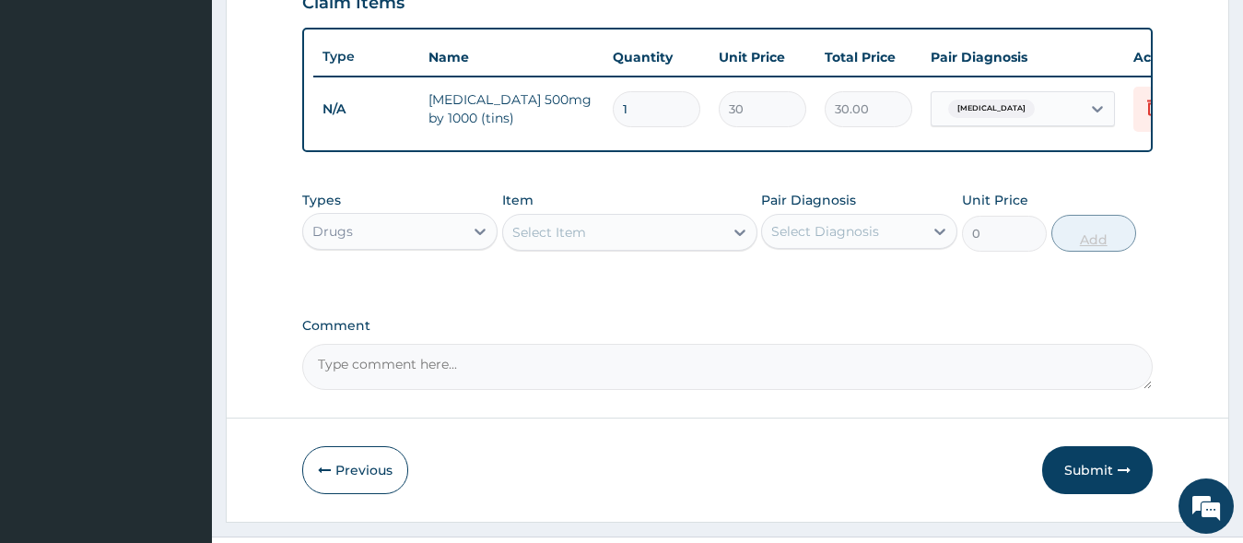
type input "18"
type input "540.00"
type input "18"
click at [630, 240] on div "Select Item" at bounding box center [613, 231] width 220 height 29
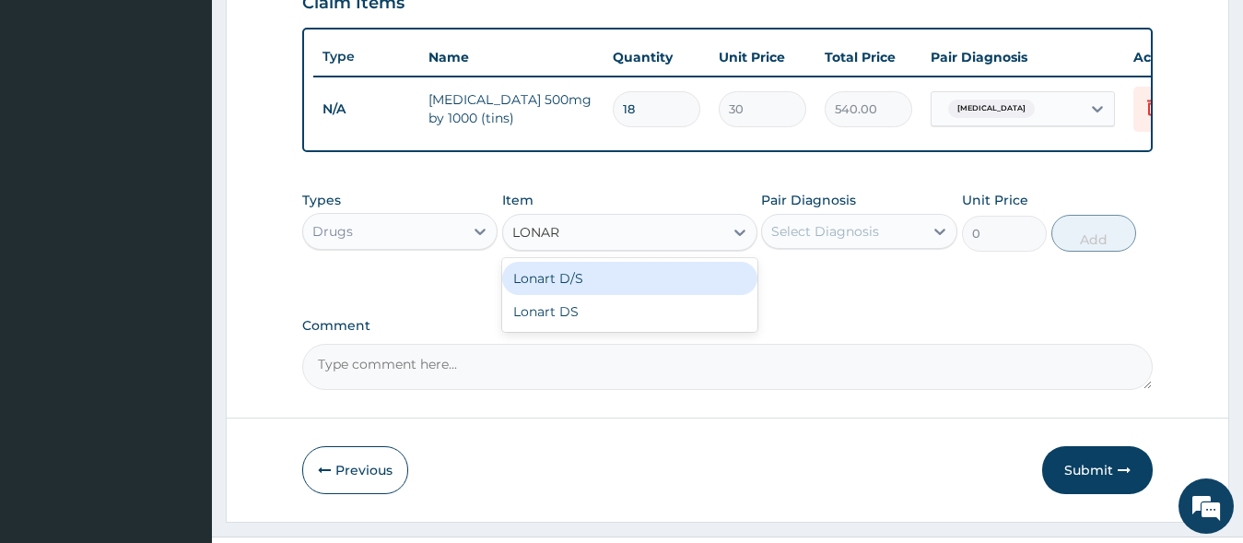
type input "LONART"
click at [620, 284] on div "Lonart D/S" at bounding box center [629, 278] width 255 height 33
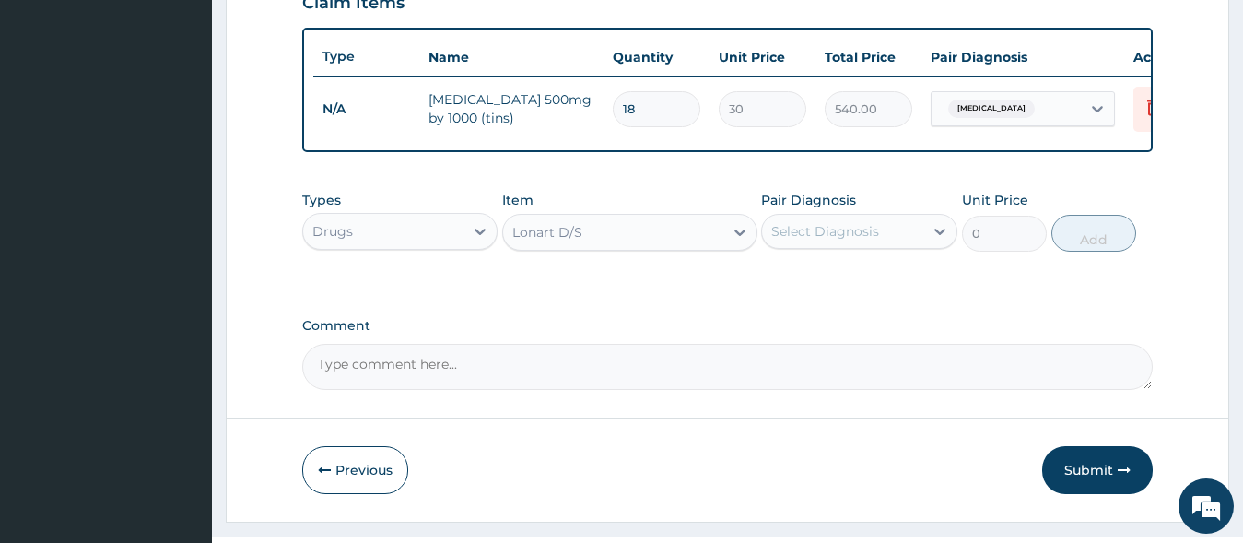
type input "450"
click at [829, 239] on div "Select Diagnosis" at bounding box center [825, 231] width 108 height 18
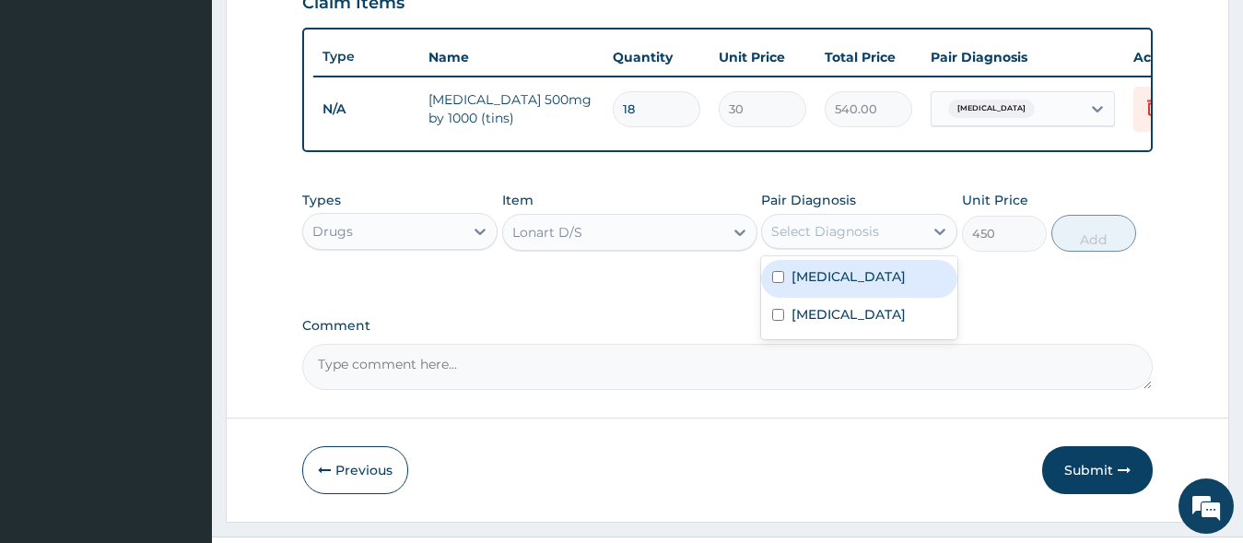
click at [836, 286] on label "Malaria" at bounding box center [848, 276] width 114 height 18
checkbox input "true"
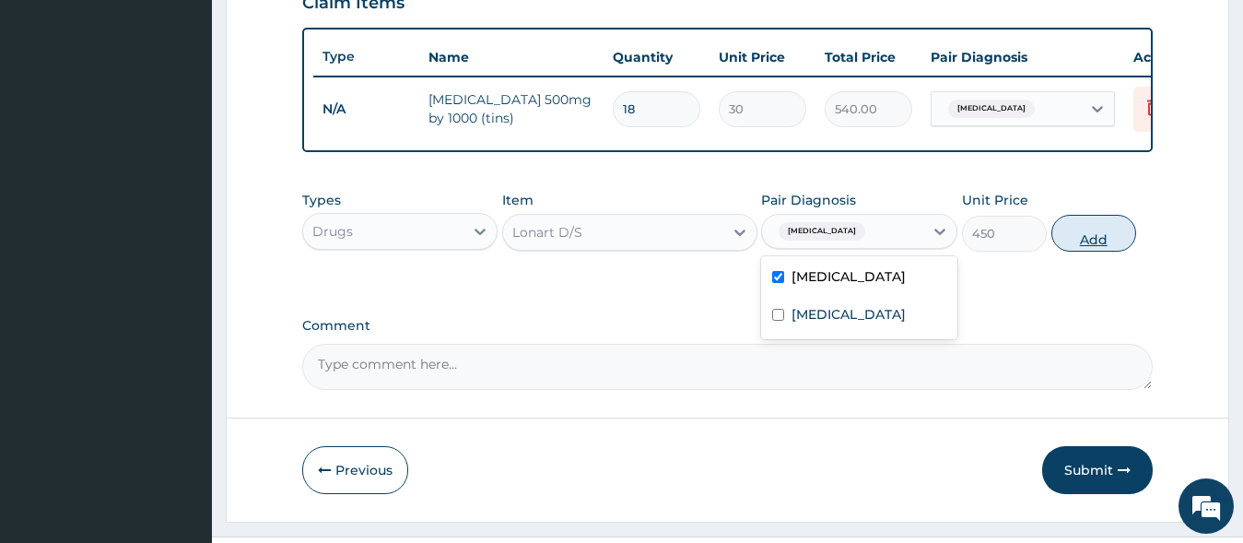
click at [1088, 241] on button "Add" at bounding box center [1093, 233] width 85 height 37
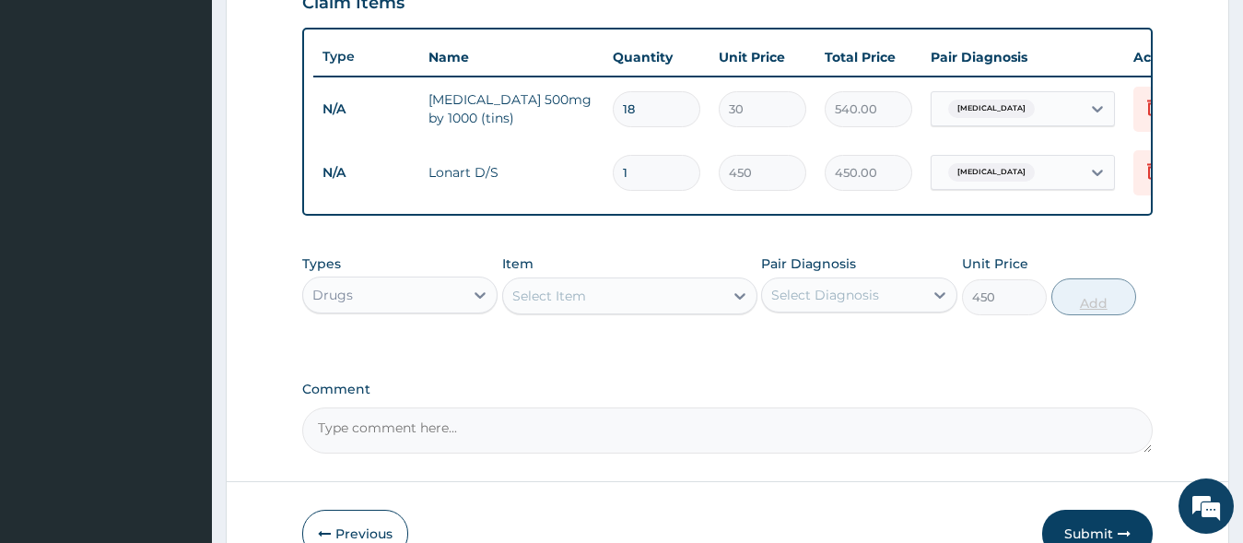
type input "0"
type input "18"
type input "8100.00"
type input "18"
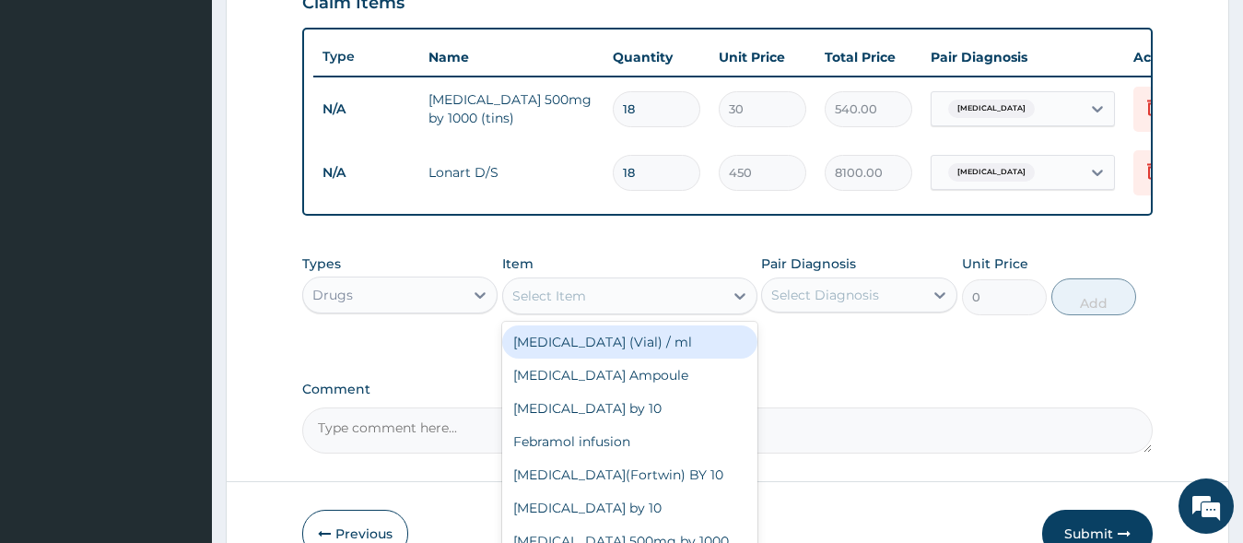
click at [646, 311] on div "Select Item" at bounding box center [613, 295] width 220 height 29
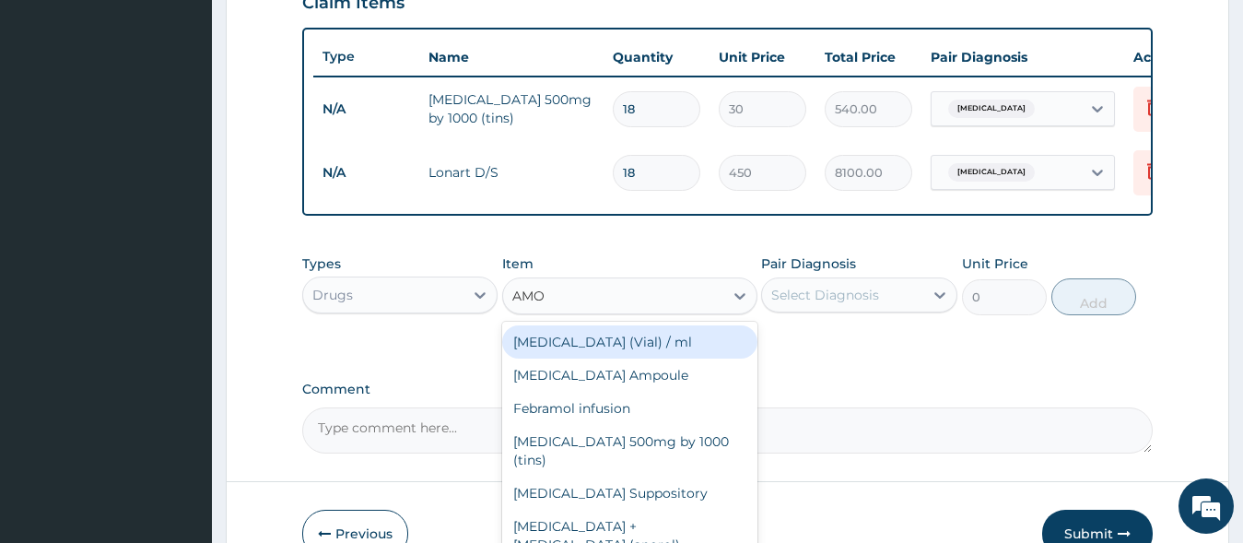
type input "AMOX"
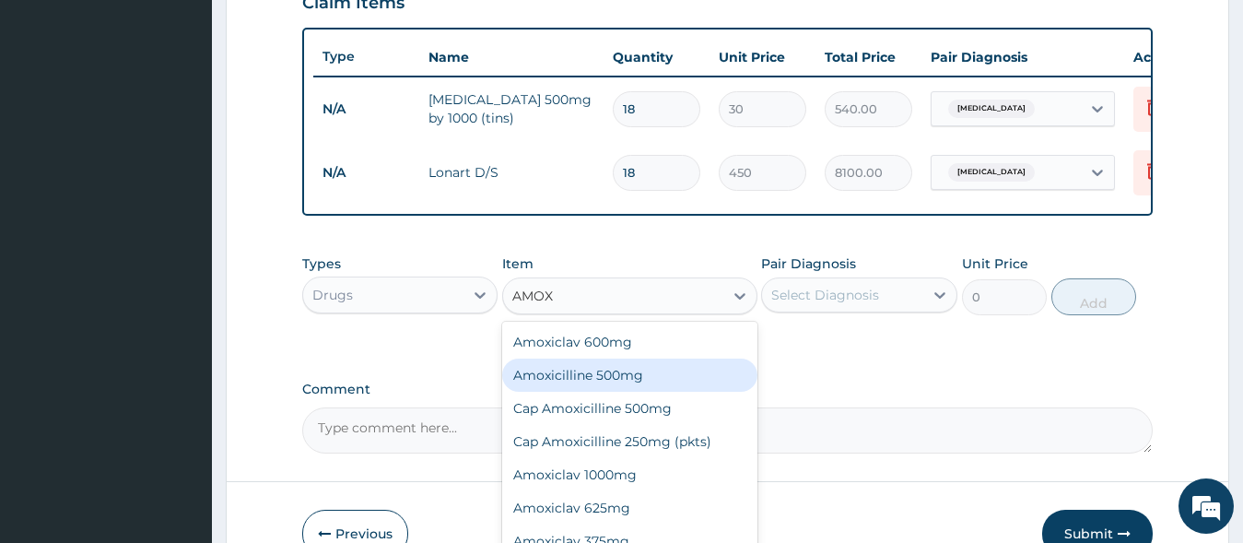
click at [612, 390] on div "Amoxicilline 500mg" at bounding box center [629, 374] width 255 height 33
type input "1500"
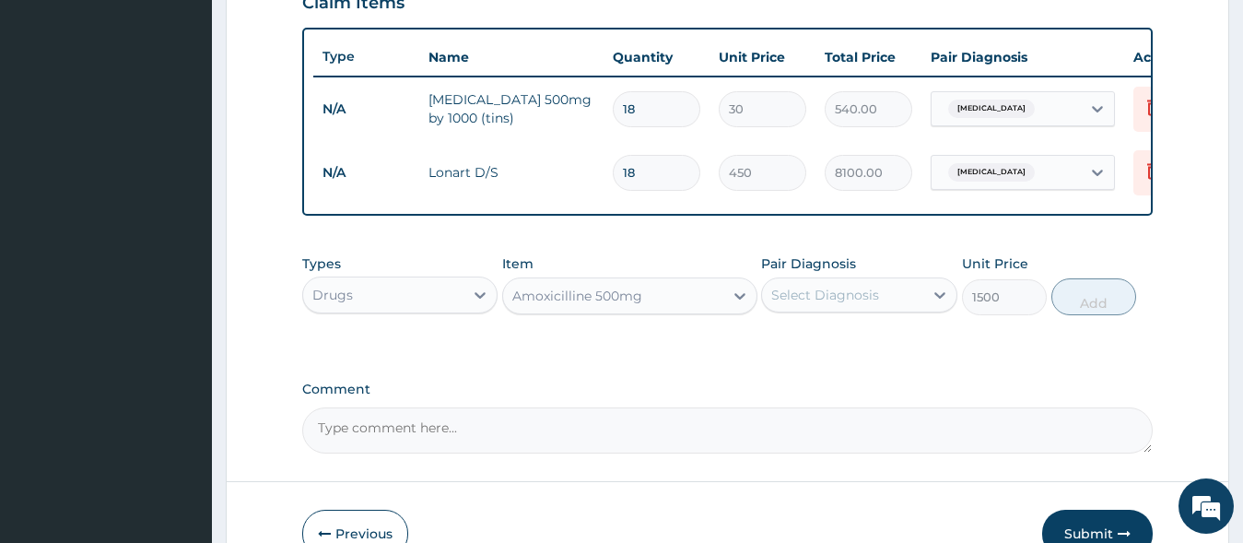
drag, startPoint x: 842, startPoint y: 317, endPoint x: 839, endPoint y: 334, distance: 17.7
click at [839, 324] on div "Types Drugs Item option Amoxicilline 500mg, selected. Select is focused ,type t…" at bounding box center [727, 284] width 851 height 79
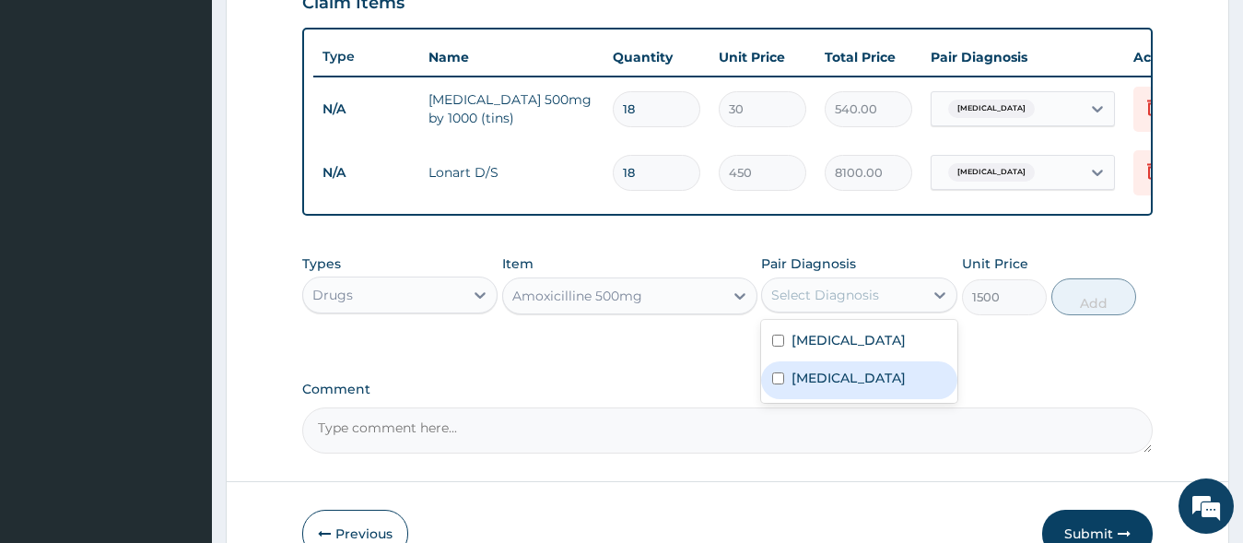
drag, startPoint x: 829, startPoint y: 386, endPoint x: 841, endPoint y: 398, distance: 16.9
click at [829, 387] on label "Sepsis" at bounding box center [848, 378] width 114 height 18
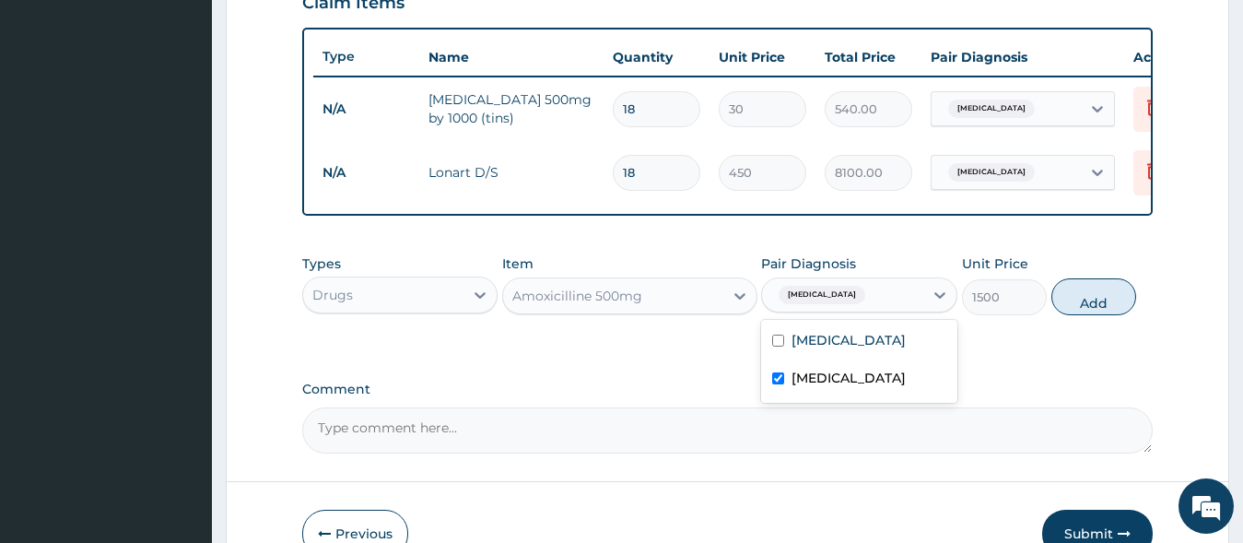
checkbox input "true"
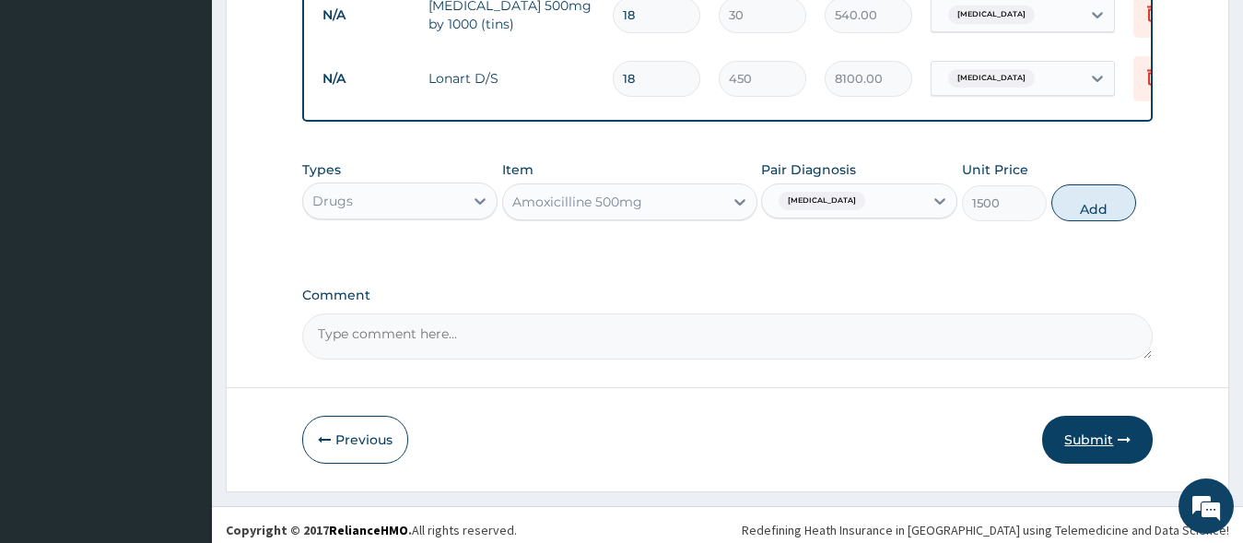
click at [1122, 446] on icon "button" at bounding box center [1124, 439] width 13 height 13
click at [1096, 221] on button "Add" at bounding box center [1093, 202] width 85 height 37
type input "0"
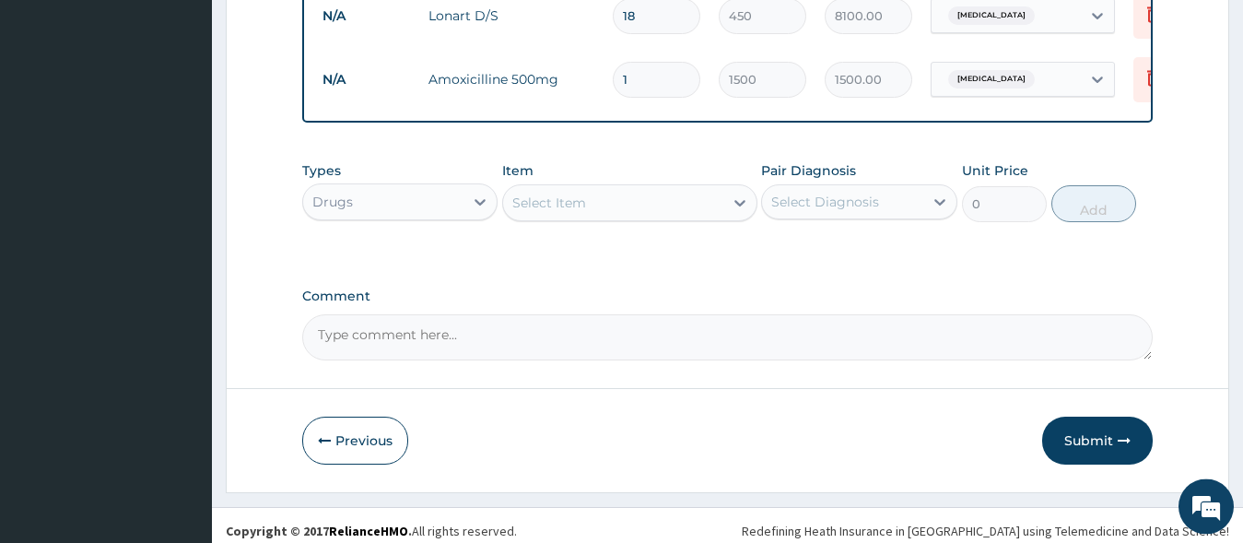
scroll to position [841, 0]
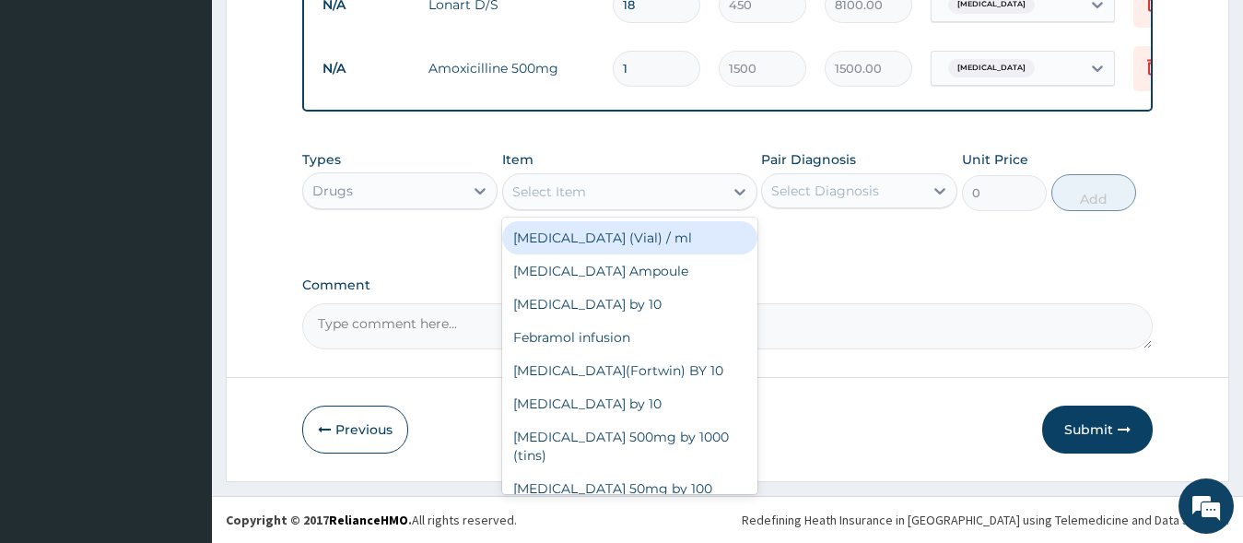
click at [591, 195] on div "Select Item" at bounding box center [613, 191] width 220 height 29
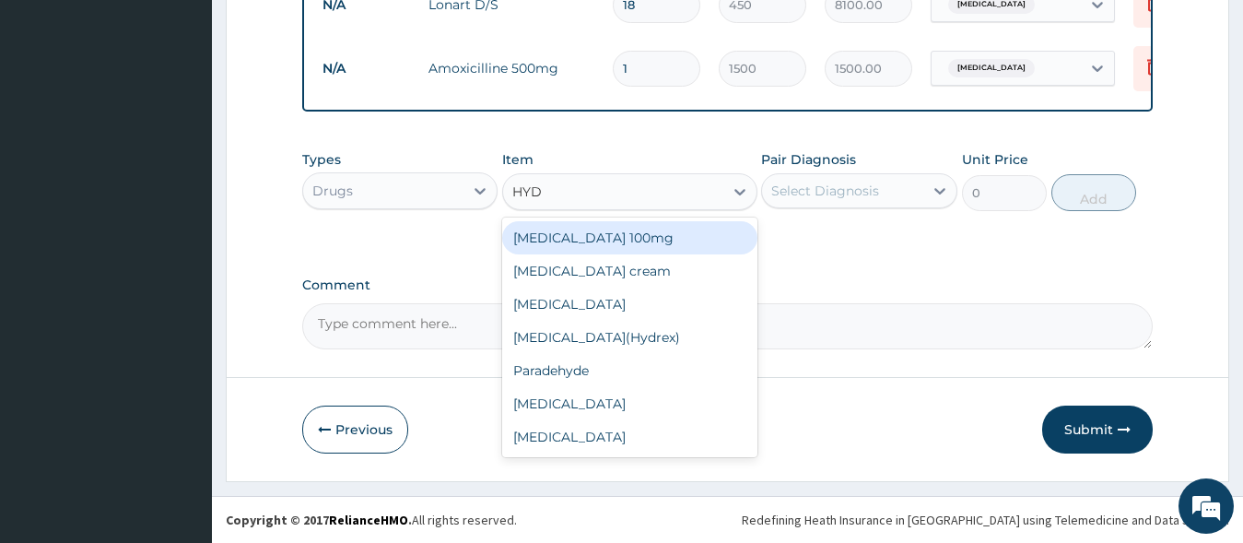
type input "HYDR"
click at [604, 232] on div "Hydrocortisone 100mg" at bounding box center [629, 237] width 255 height 33
type input "1000"
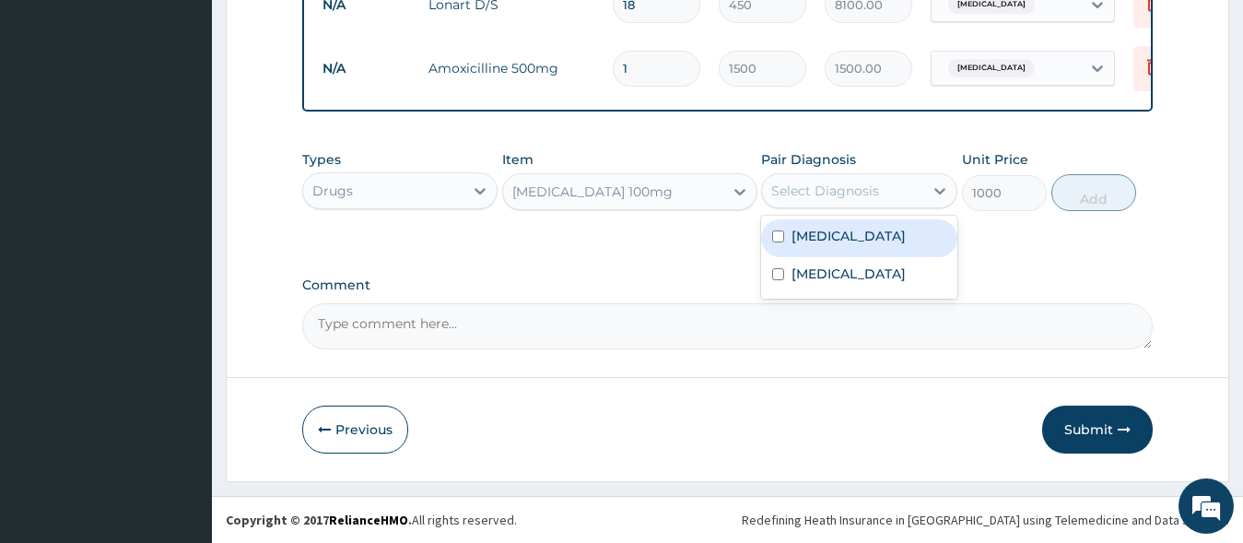
click at [854, 195] on div "Select Diagnosis" at bounding box center [825, 191] width 108 height 18
click at [841, 234] on div "Malaria" at bounding box center [859, 238] width 196 height 38
checkbox input "true"
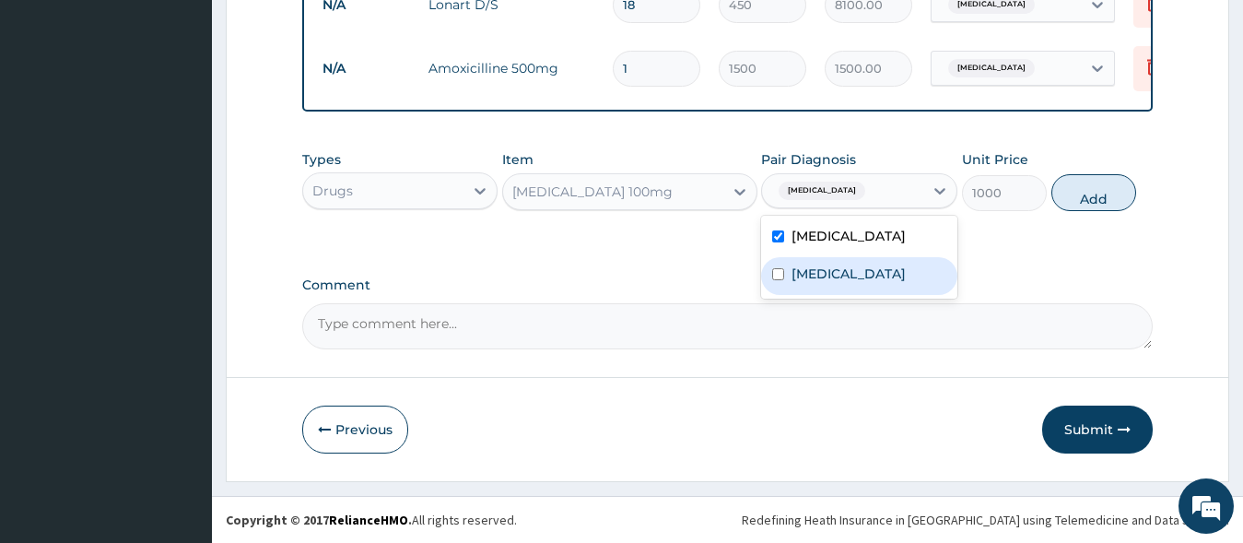
click at [858, 260] on div "Sepsis" at bounding box center [859, 276] width 196 height 38
checkbox input "true"
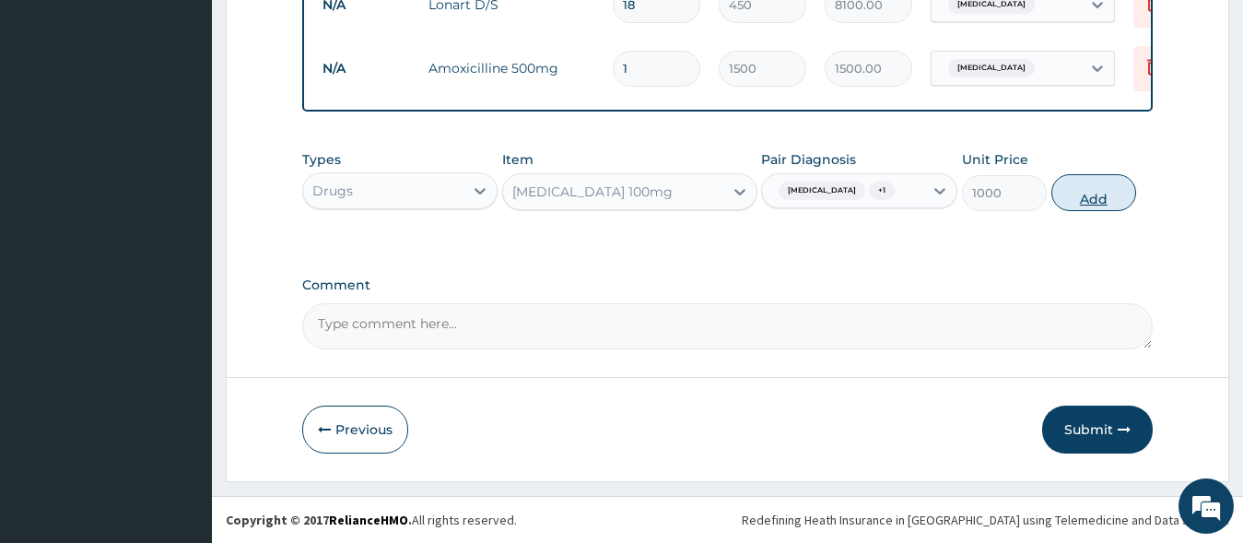
click at [1067, 197] on button "Add" at bounding box center [1093, 192] width 85 height 37
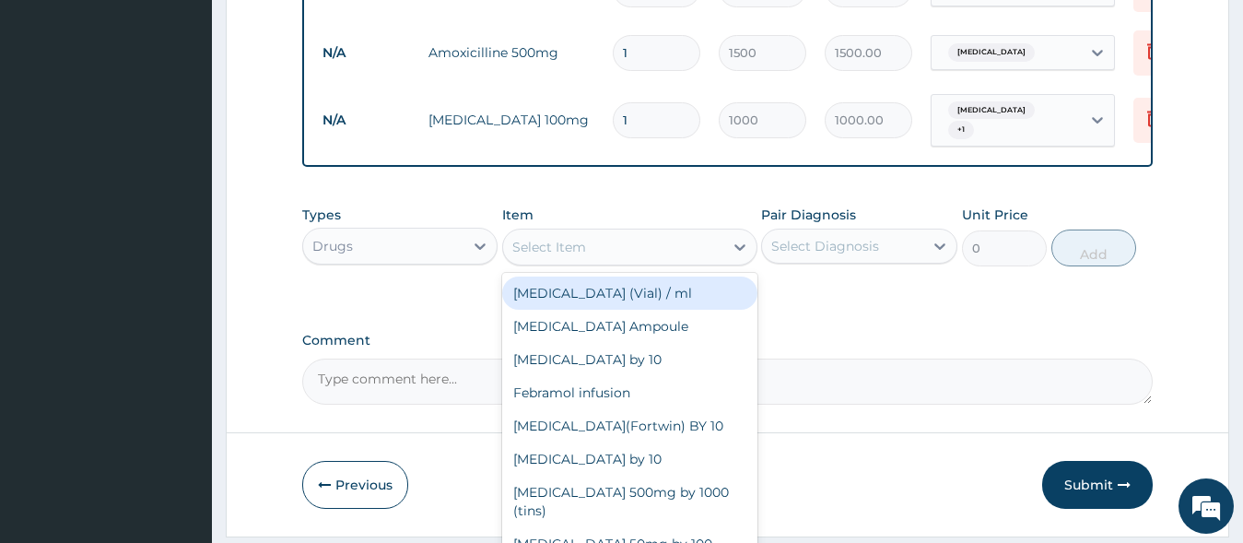
click at [613, 242] on div "Select Item" at bounding box center [613, 246] width 220 height 29
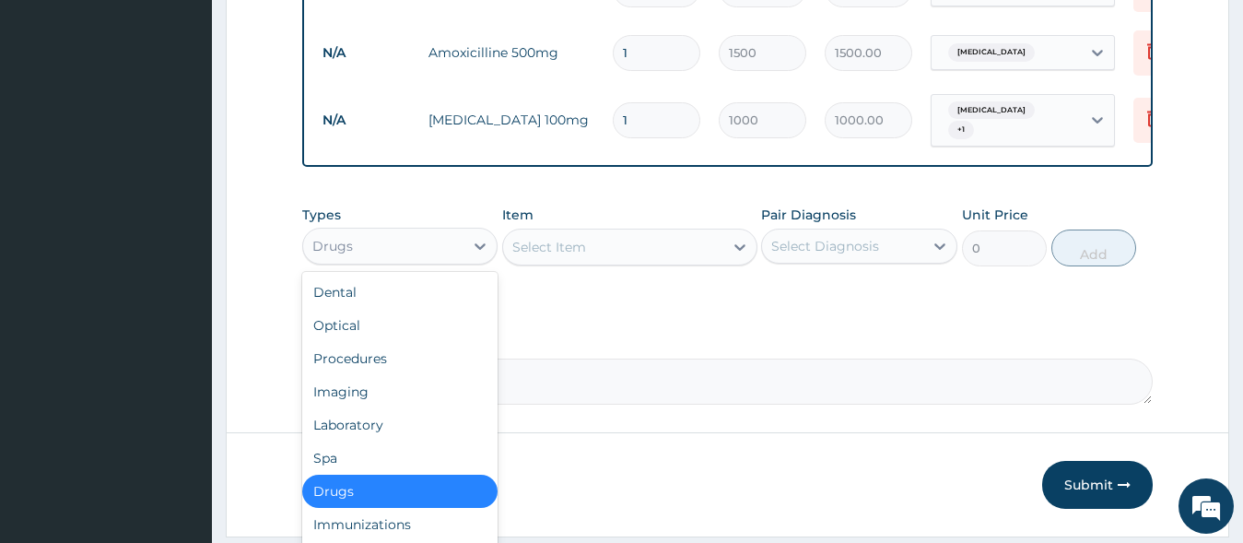
drag, startPoint x: 402, startPoint y: 257, endPoint x: 378, endPoint y: 350, distance: 96.1
click at [397, 266] on div "Types option Drugs, selected. option Drugs selected, 7 of 10. 10 results availa…" at bounding box center [400, 235] width 196 height 61
click at [371, 366] on div "Procedures" at bounding box center [400, 358] width 196 height 33
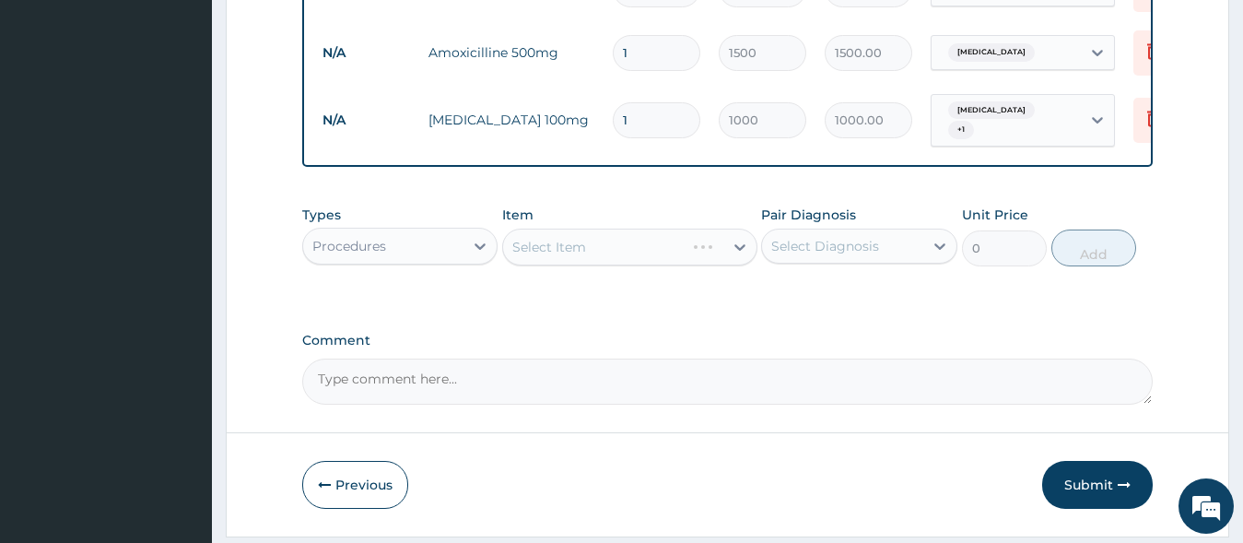
click at [645, 260] on div "Select Item" at bounding box center [629, 247] width 255 height 37
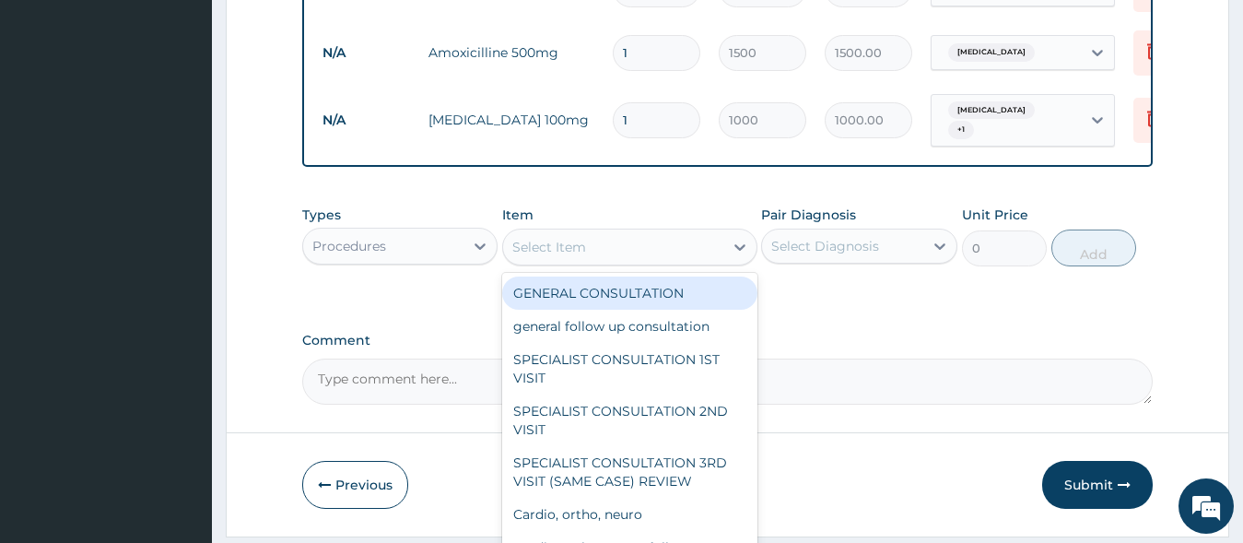
click at [645, 258] on div "Select Item" at bounding box center [613, 246] width 220 height 29
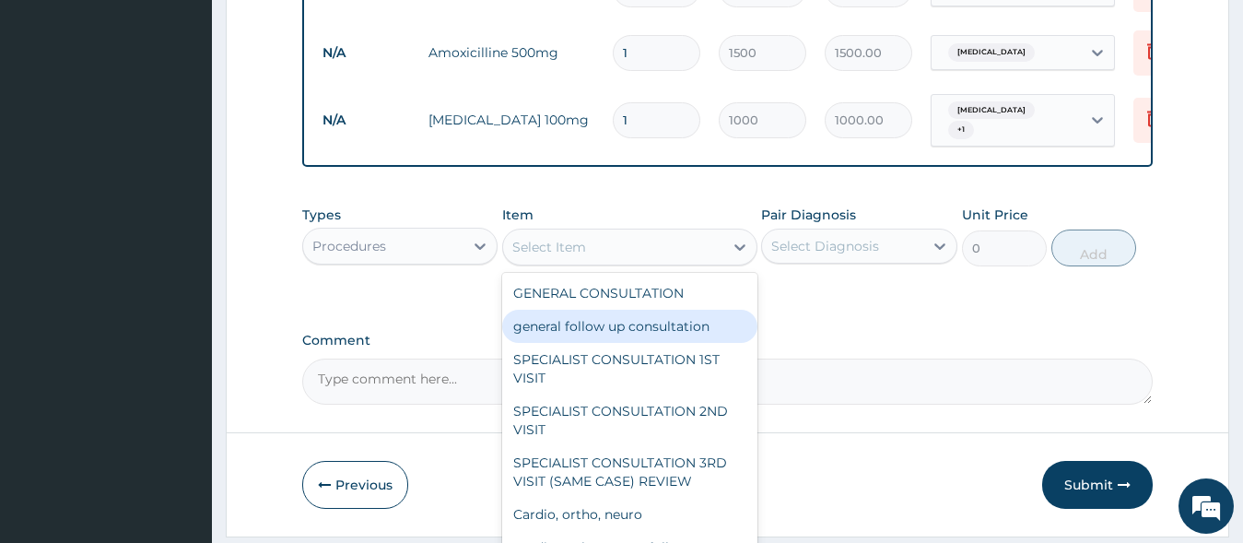
click at [618, 331] on div "general follow up consultation" at bounding box center [629, 326] width 255 height 33
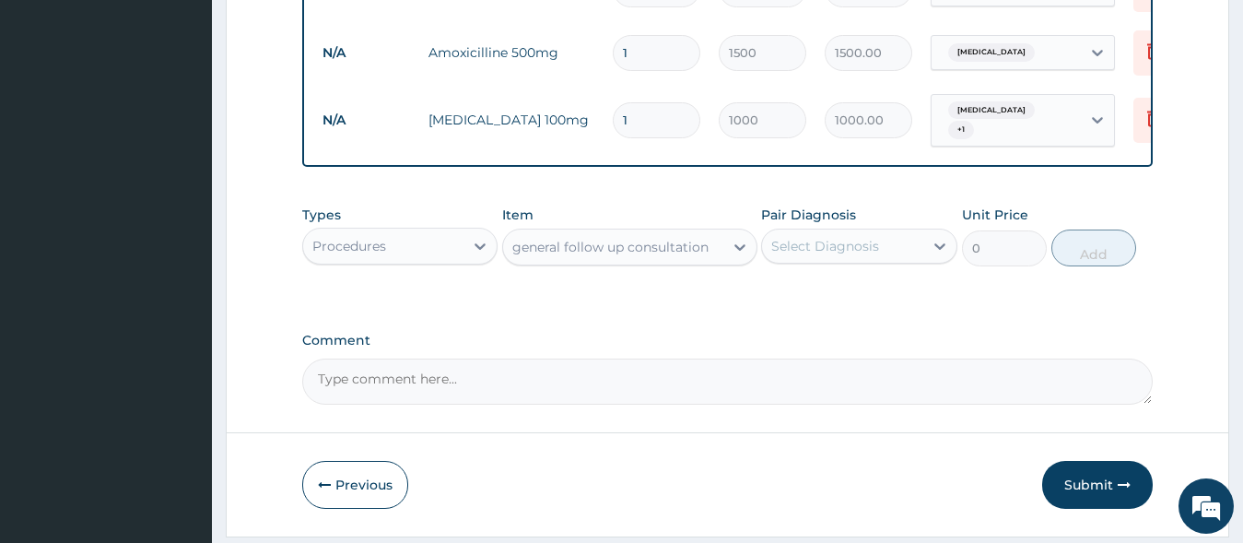
type input "2125"
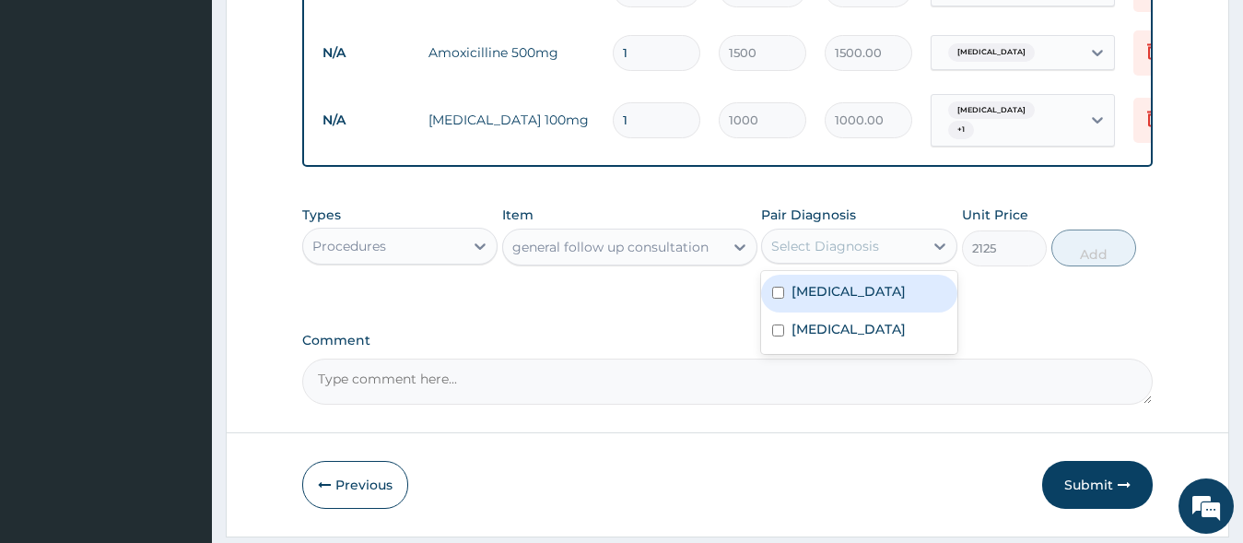
click at [876, 255] on div "Select Diagnosis" at bounding box center [825, 246] width 108 height 18
click at [854, 303] on div "Malaria" at bounding box center [859, 294] width 196 height 38
checkbox input "true"
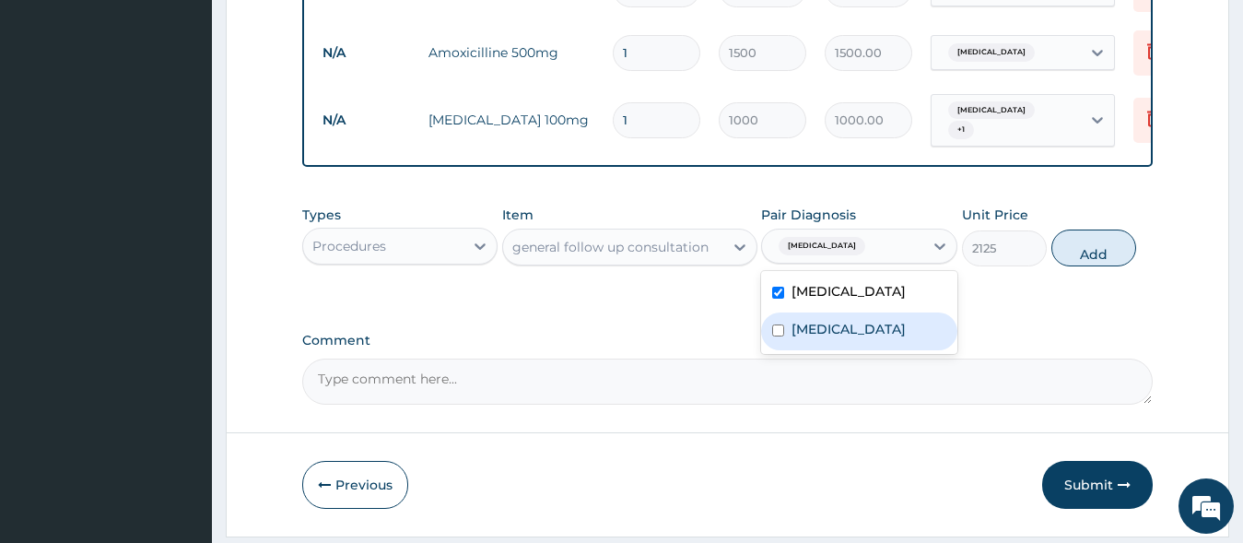
click at [846, 329] on div "Sepsis" at bounding box center [859, 331] width 196 height 38
checkbox input "true"
click at [1084, 266] on button "Add" at bounding box center [1093, 247] width 85 height 37
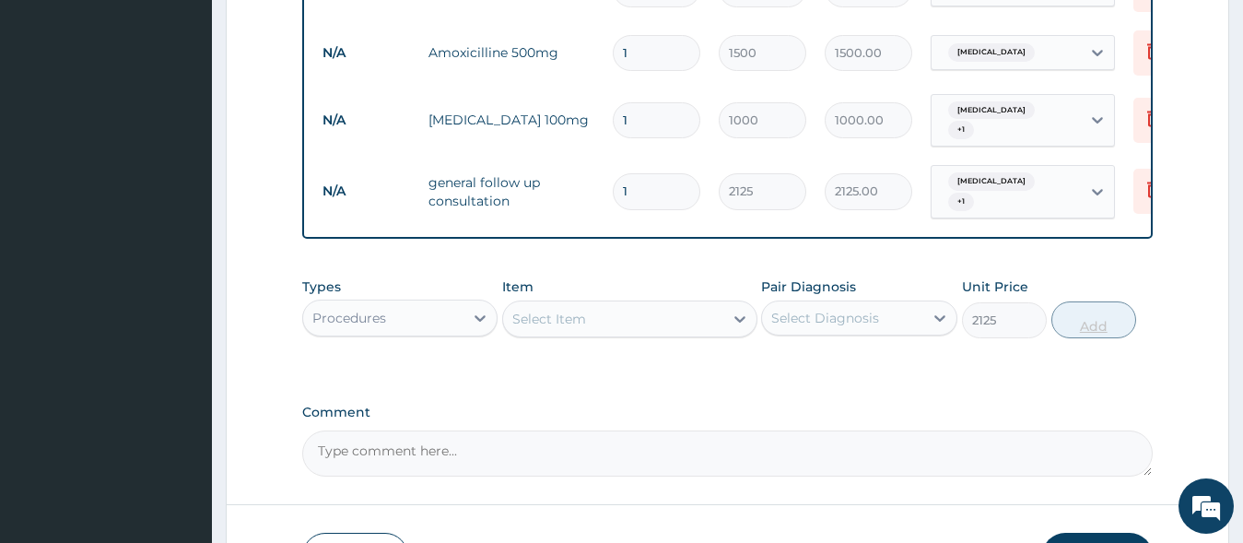
type input "0"
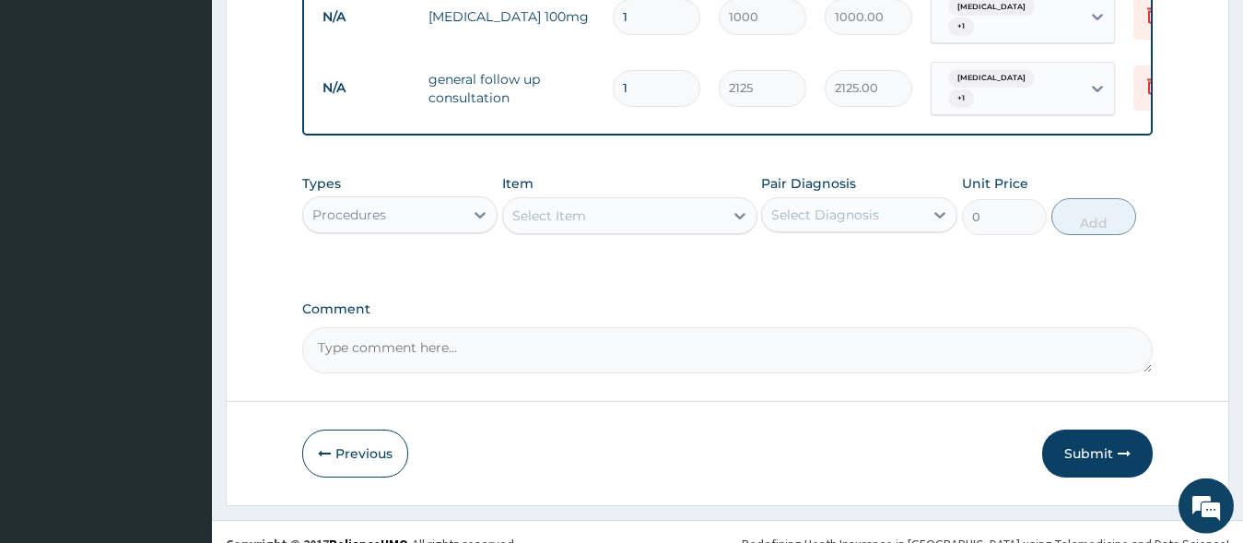
scroll to position [968, 0]
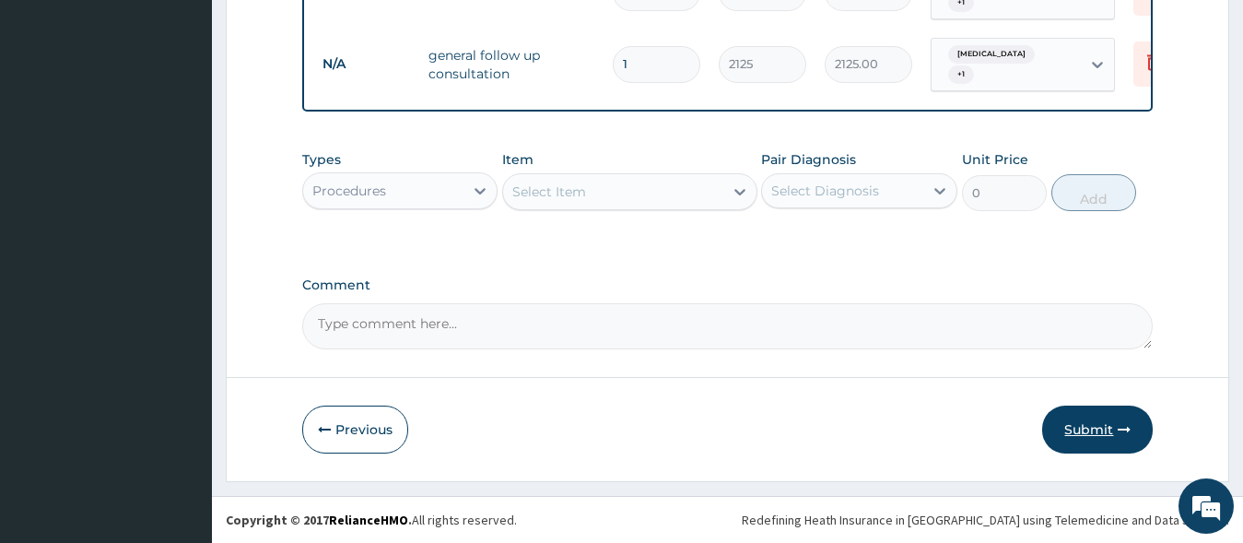
click at [1093, 420] on button "Submit" at bounding box center [1097, 429] width 111 height 48
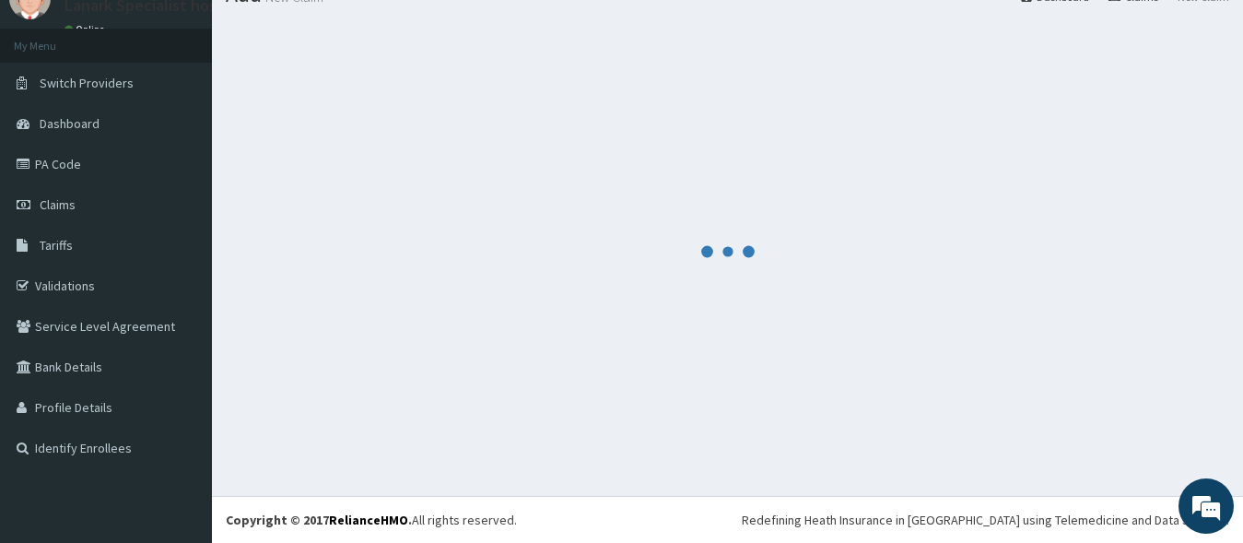
scroll to position [77, 0]
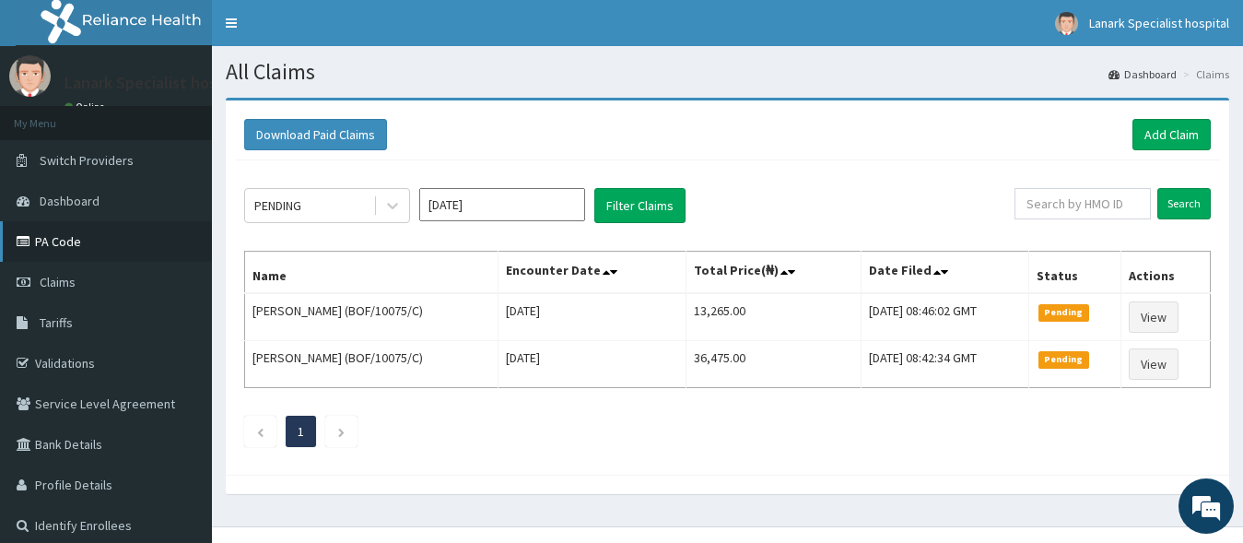
click at [75, 238] on link "PA Code" at bounding box center [106, 241] width 212 height 41
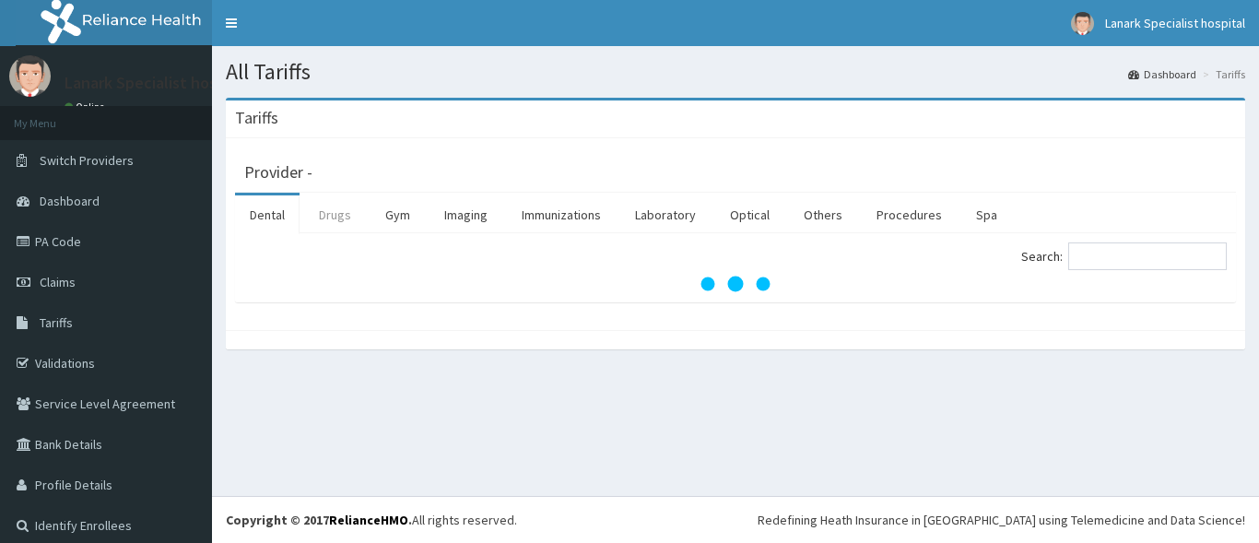
click at [332, 219] on link "Drugs" at bounding box center [335, 214] width 62 height 39
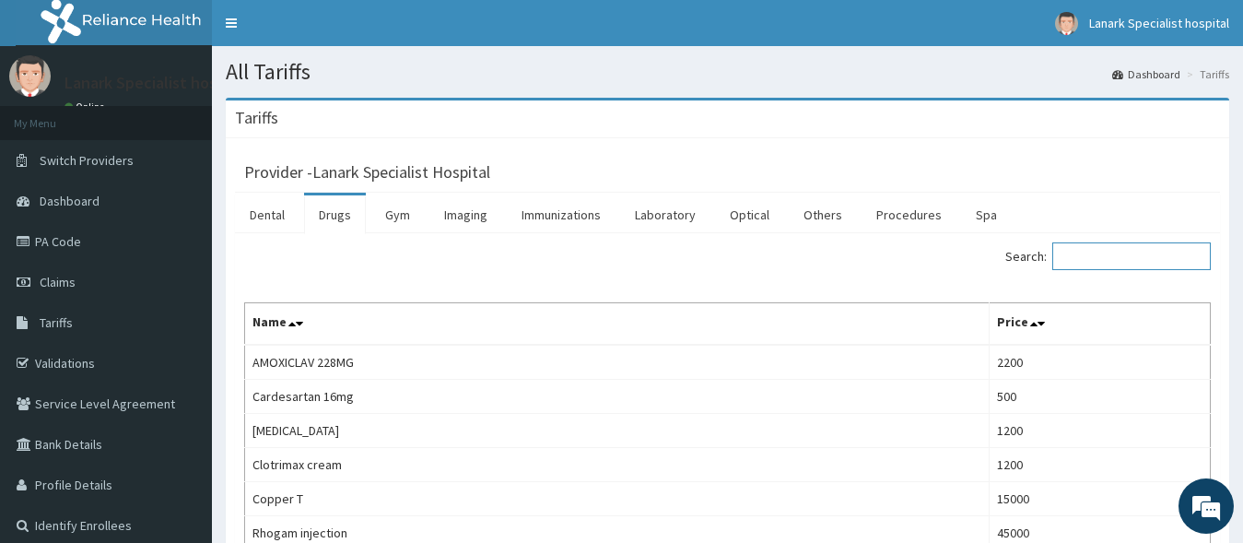
click at [1144, 257] on input "Search:" at bounding box center [1131, 256] width 158 height 28
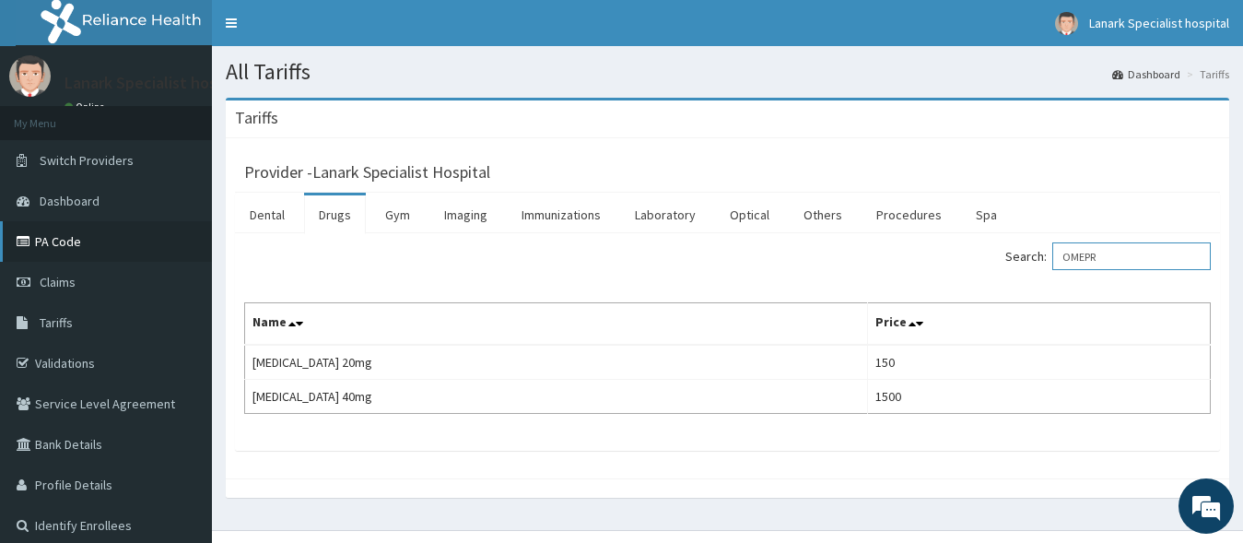
type input "OMEPR"
click at [74, 241] on link "PA Code" at bounding box center [106, 241] width 212 height 41
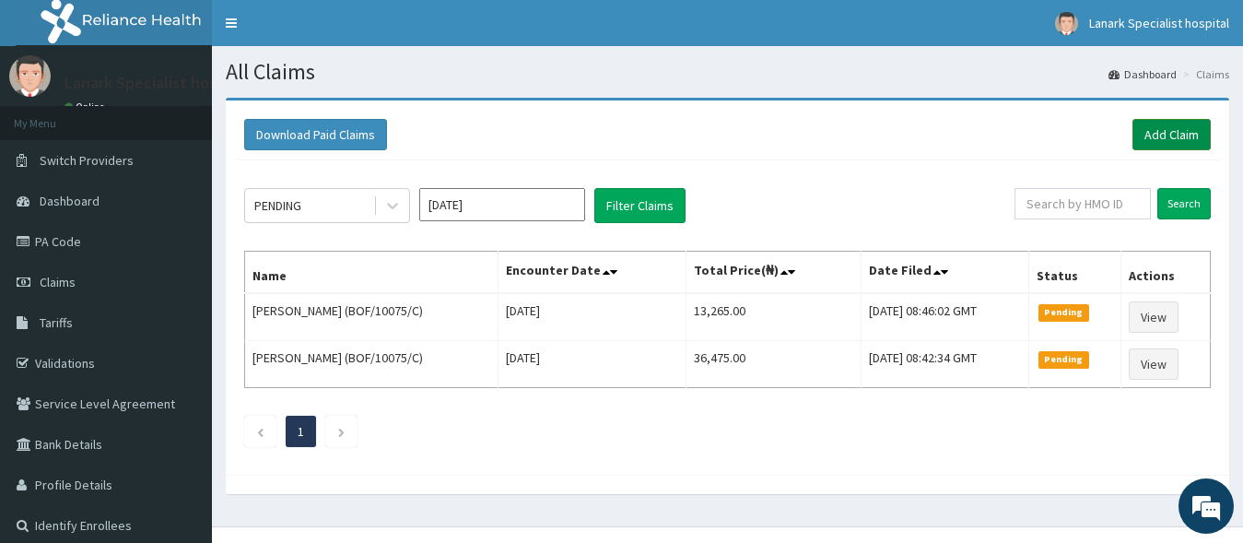
click at [1171, 136] on link "Add Claim" at bounding box center [1171, 134] width 78 height 31
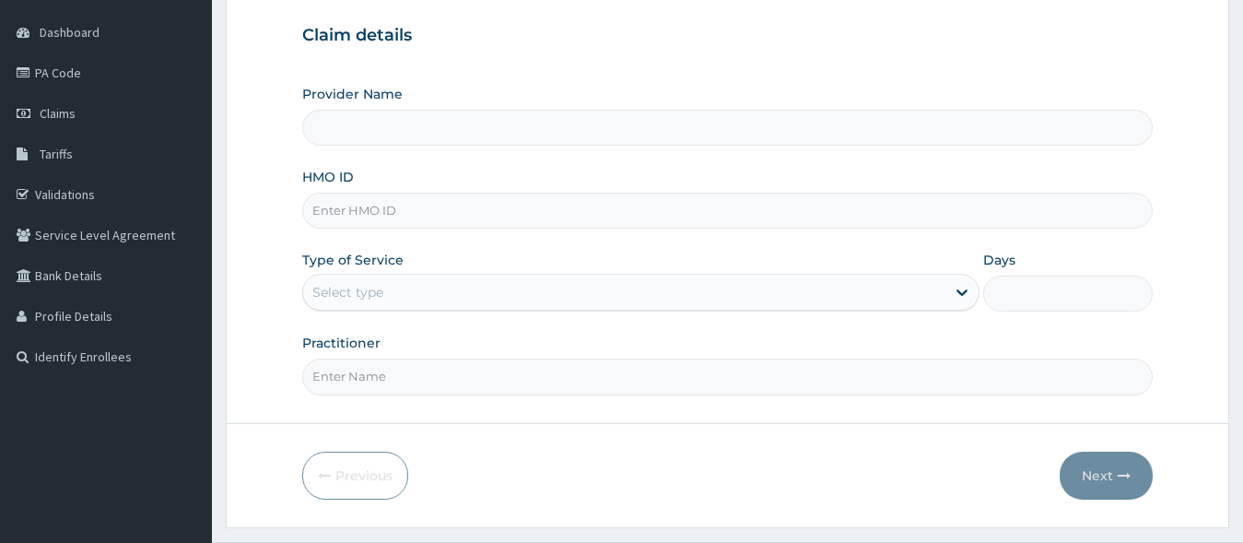
scroll to position [188, 0]
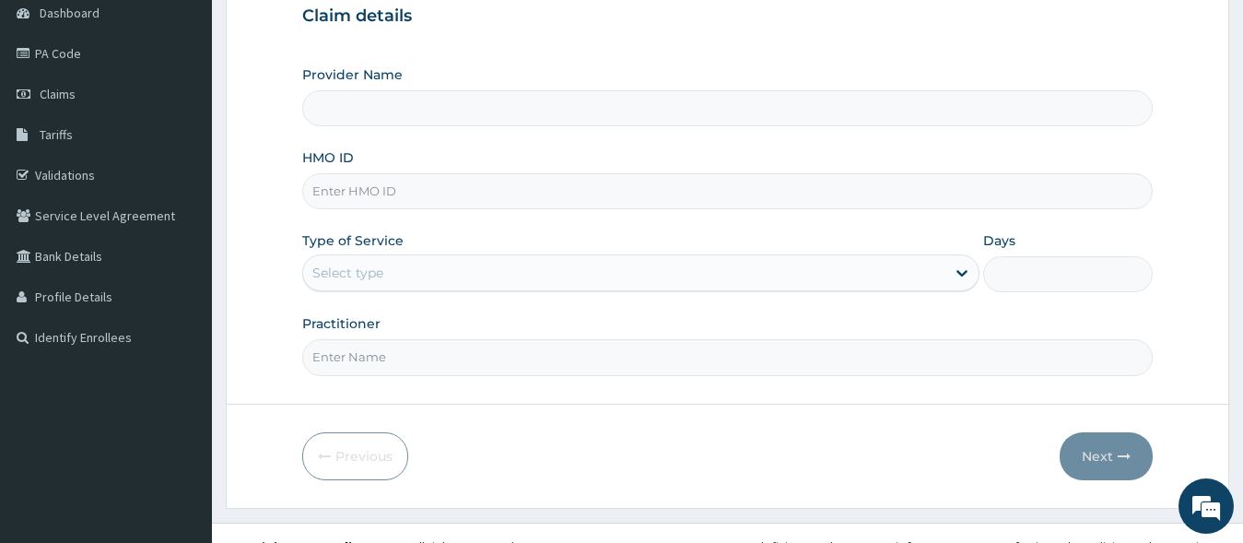
type input "Lanark Specialist Hospital"
click at [342, 198] on input "HMO ID" at bounding box center [727, 191] width 851 height 36
paste input "BOF/10075/C"
type input "BOF/10075/C"
click at [387, 275] on div "Select type" at bounding box center [624, 272] width 643 height 29
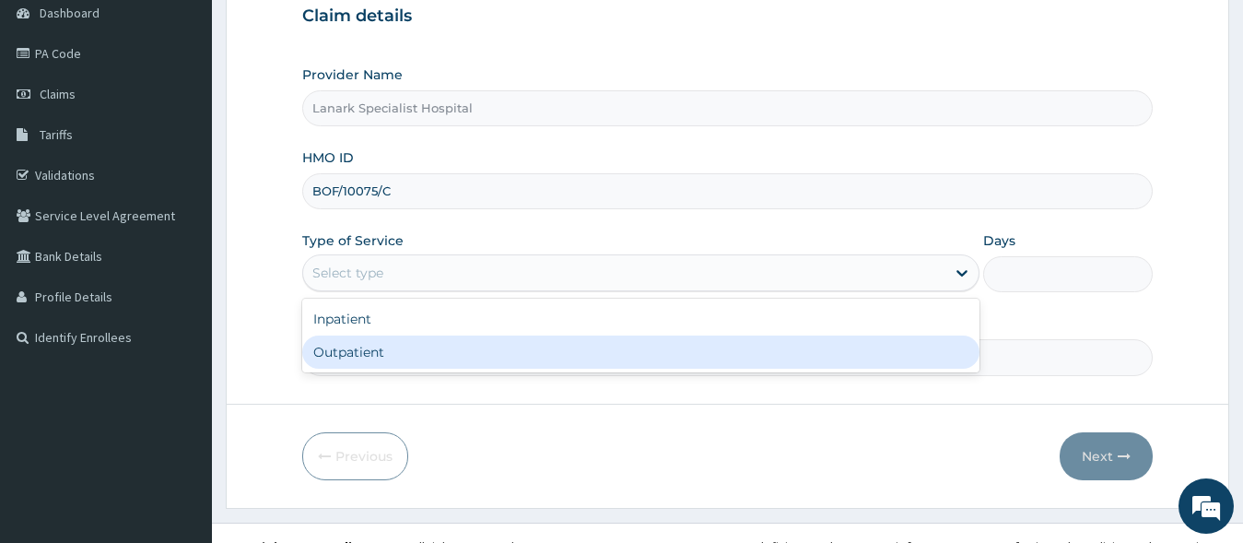
click at [384, 343] on div "Outpatient" at bounding box center [641, 351] width 678 height 33
type input "1"
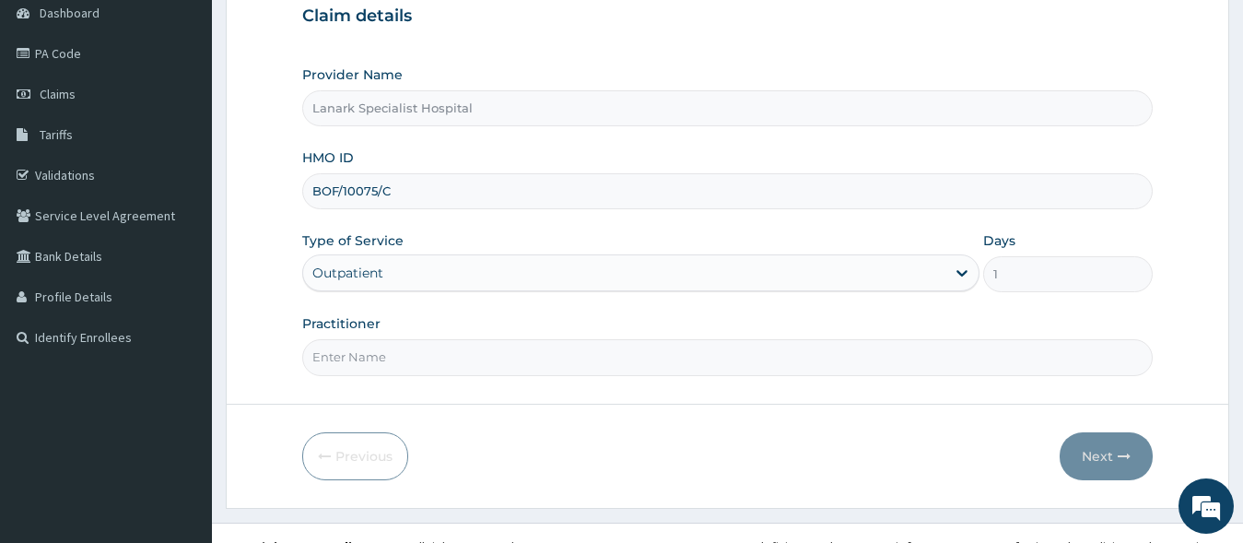
click at [413, 349] on input "Practitioner" at bounding box center [727, 357] width 851 height 36
type input "[PERSON_NAME]"
click at [1088, 459] on button "Next" at bounding box center [1106, 456] width 93 height 48
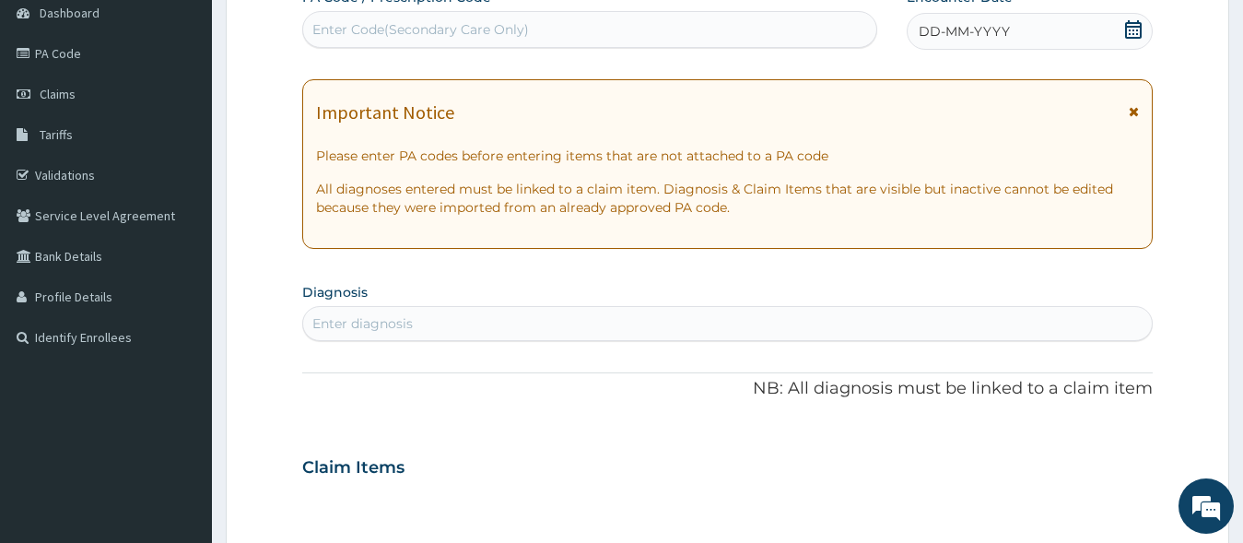
click at [651, 46] on div "Enter Code(Secondary Care Only)" at bounding box center [589, 29] width 575 height 37
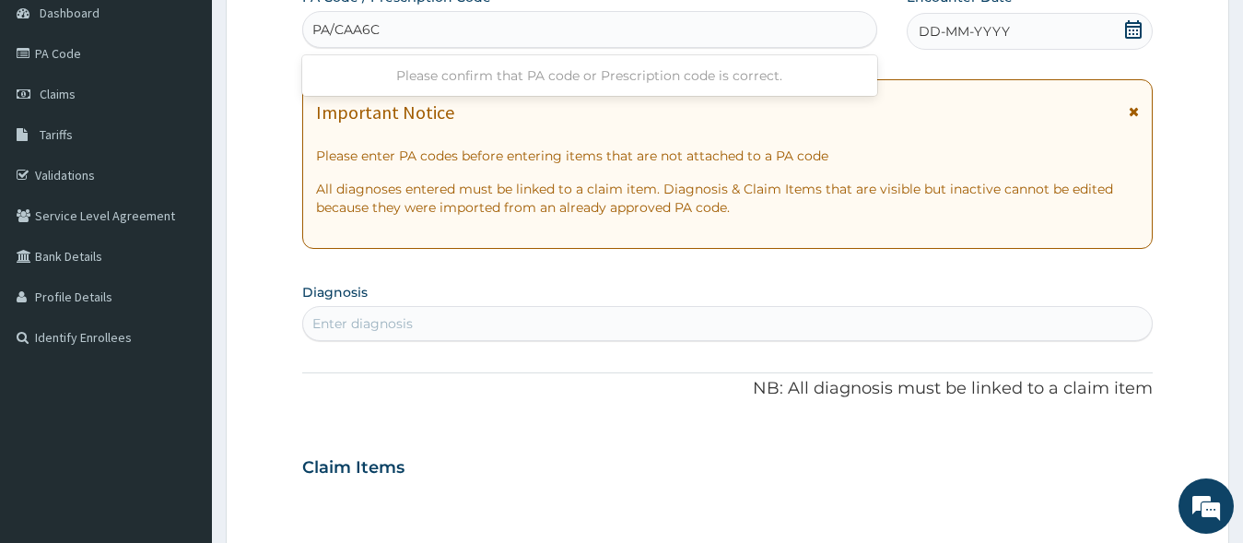
type input "PA/CAA6C3"
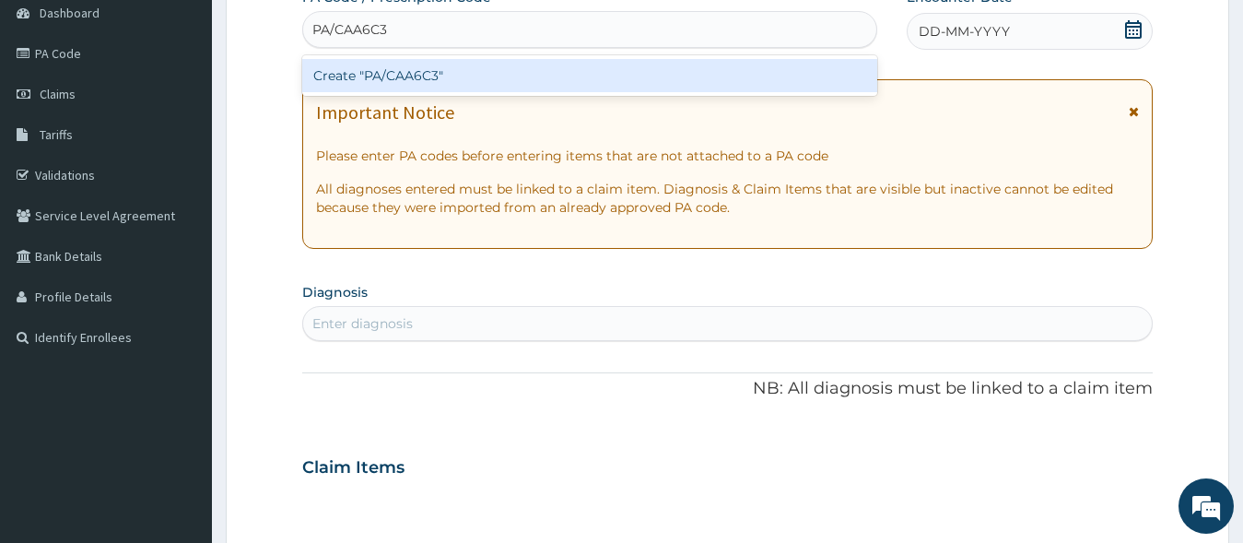
click at [586, 71] on div "Create "PA/CAA6C3"" at bounding box center [589, 75] width 575 height 33
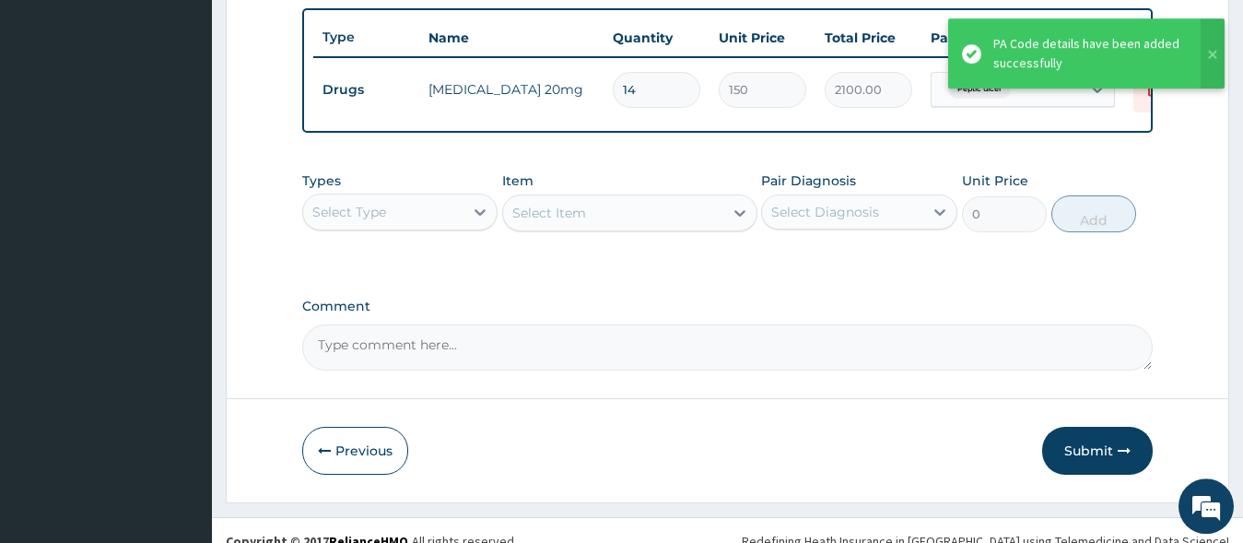
scroll to position [684, 0]
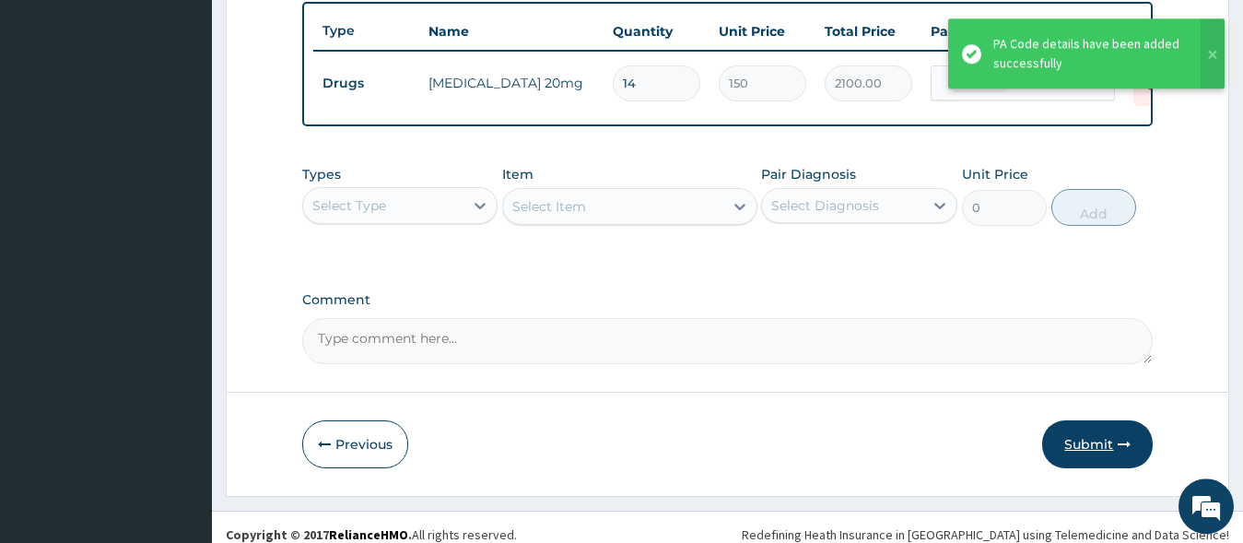
click at [1091, 463] on button "Submit" at bounding box center [1097, 444] width 111 height 48
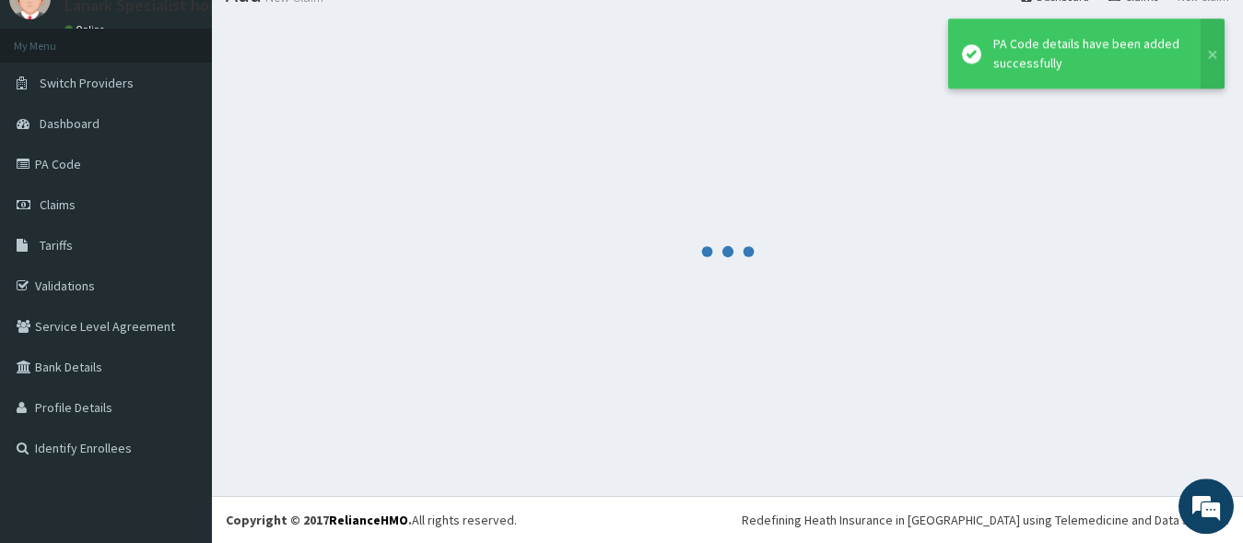
scroll to position [77, 0]
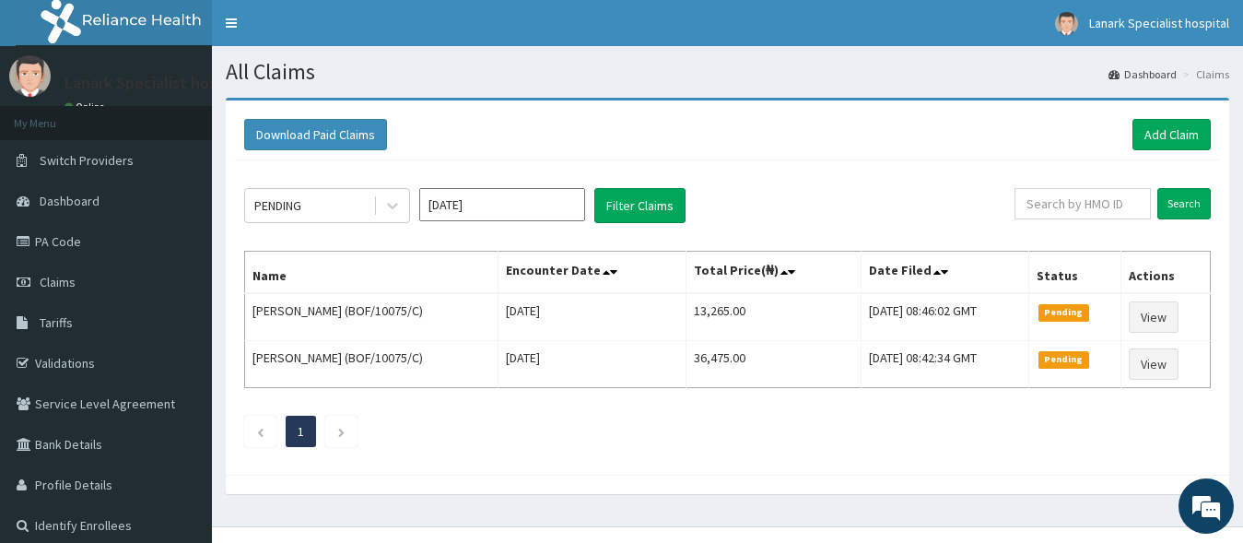
click at [623, 65] on h1 "All Claims" at bounding box center [727, 72] width 1003 height 24
